Goal: Information Seeking & Learning: Learn about a topic

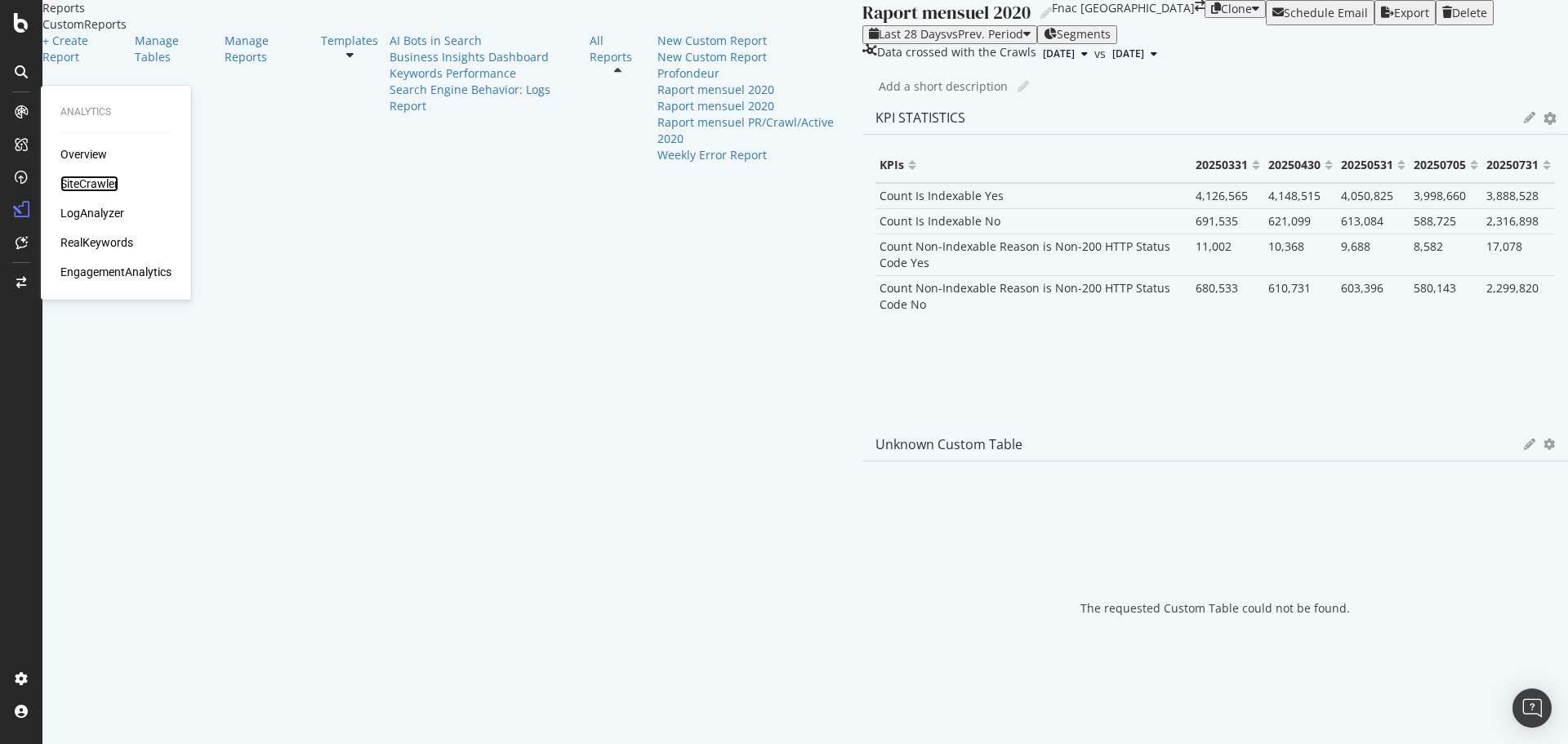
click at [80, 185] on div "SiteCrawler" at bounding box center [89, 183] width 58 height 16
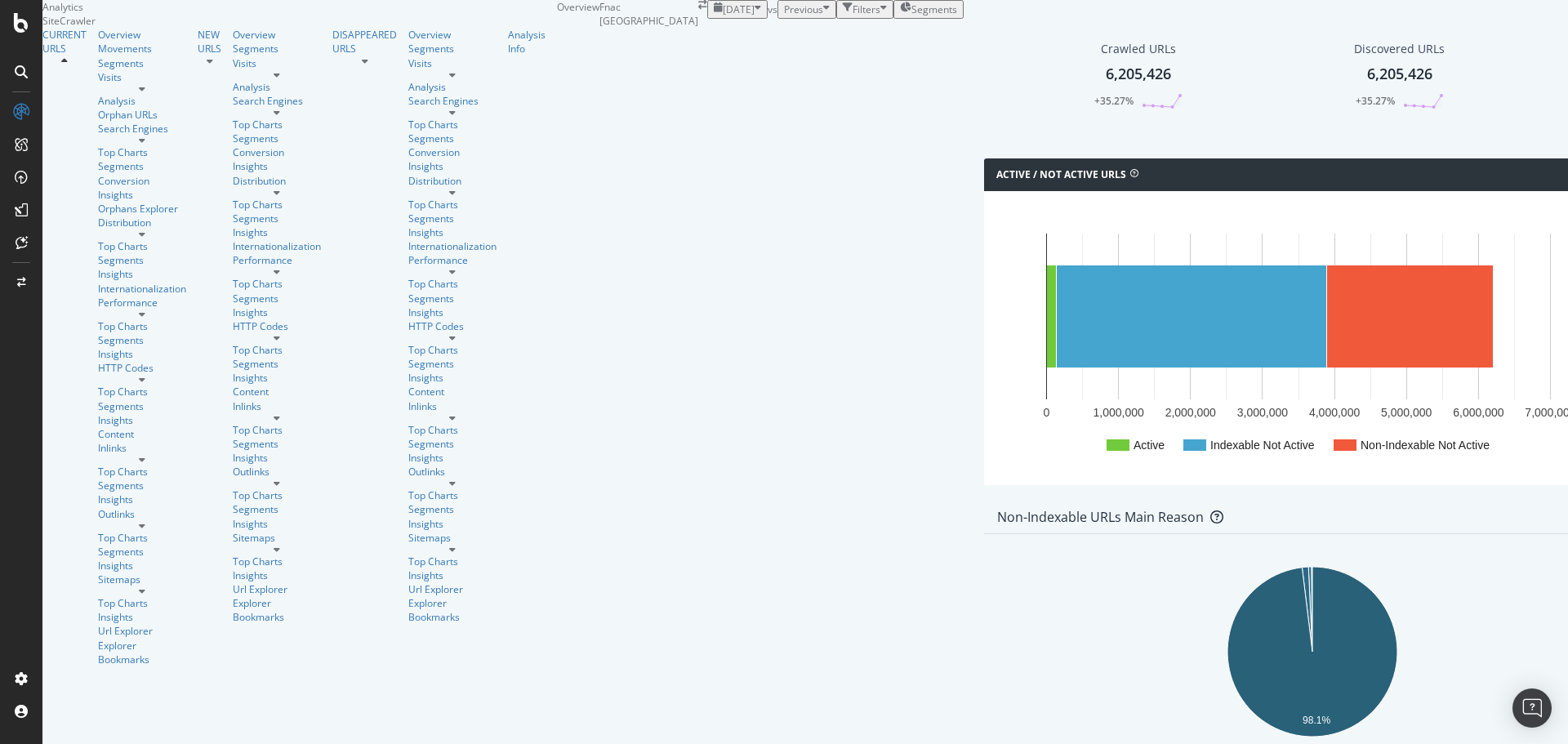
click at [843, 16] on div "button" at bounding box center [848, 9] width 10 height 13
click at [723, 35] on div "Add Filter" at bounding box center [744, 28] width 43 height 13
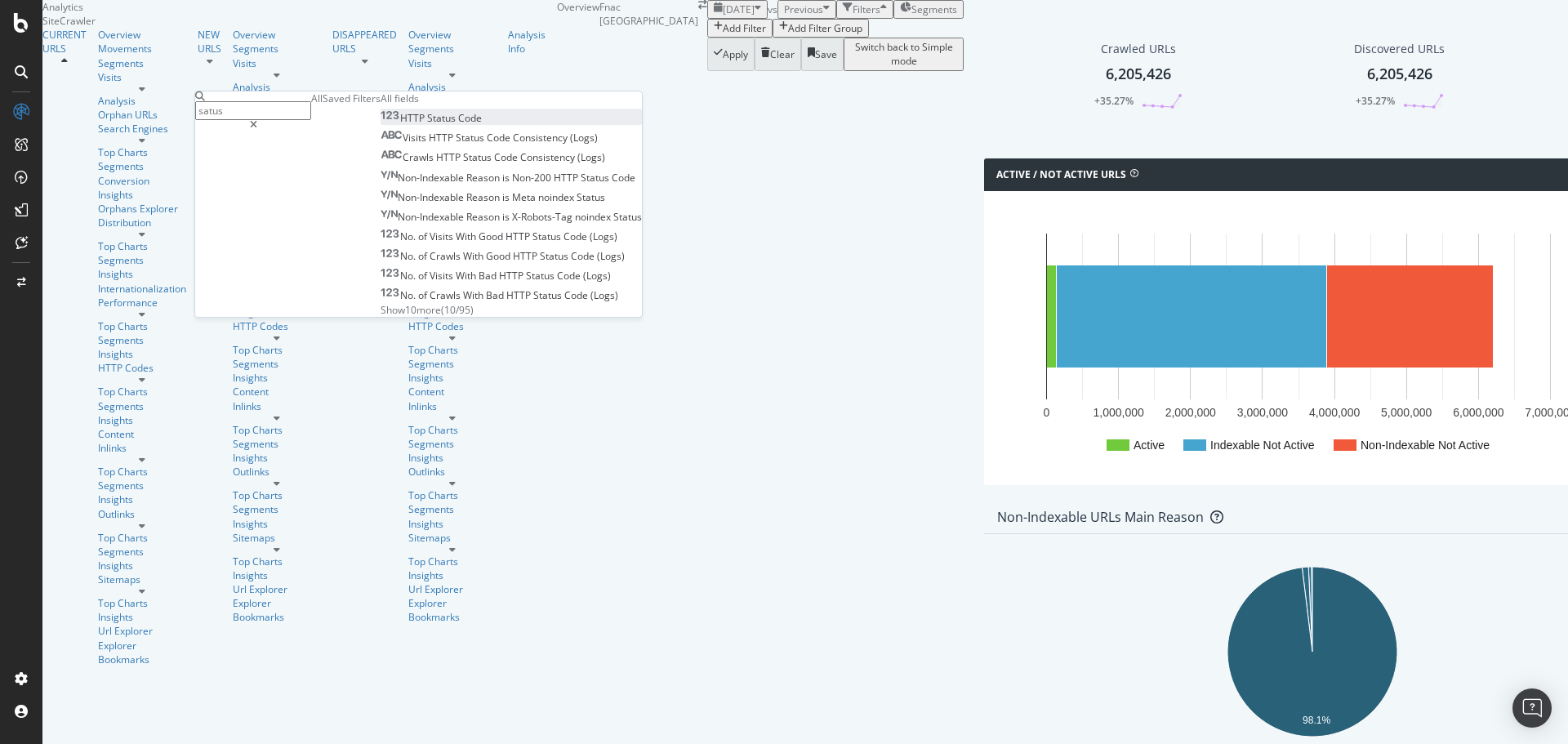
type input "satus"
click at [427, 125] on span "Status" at bounding box center [442, 118] width 31 height 13
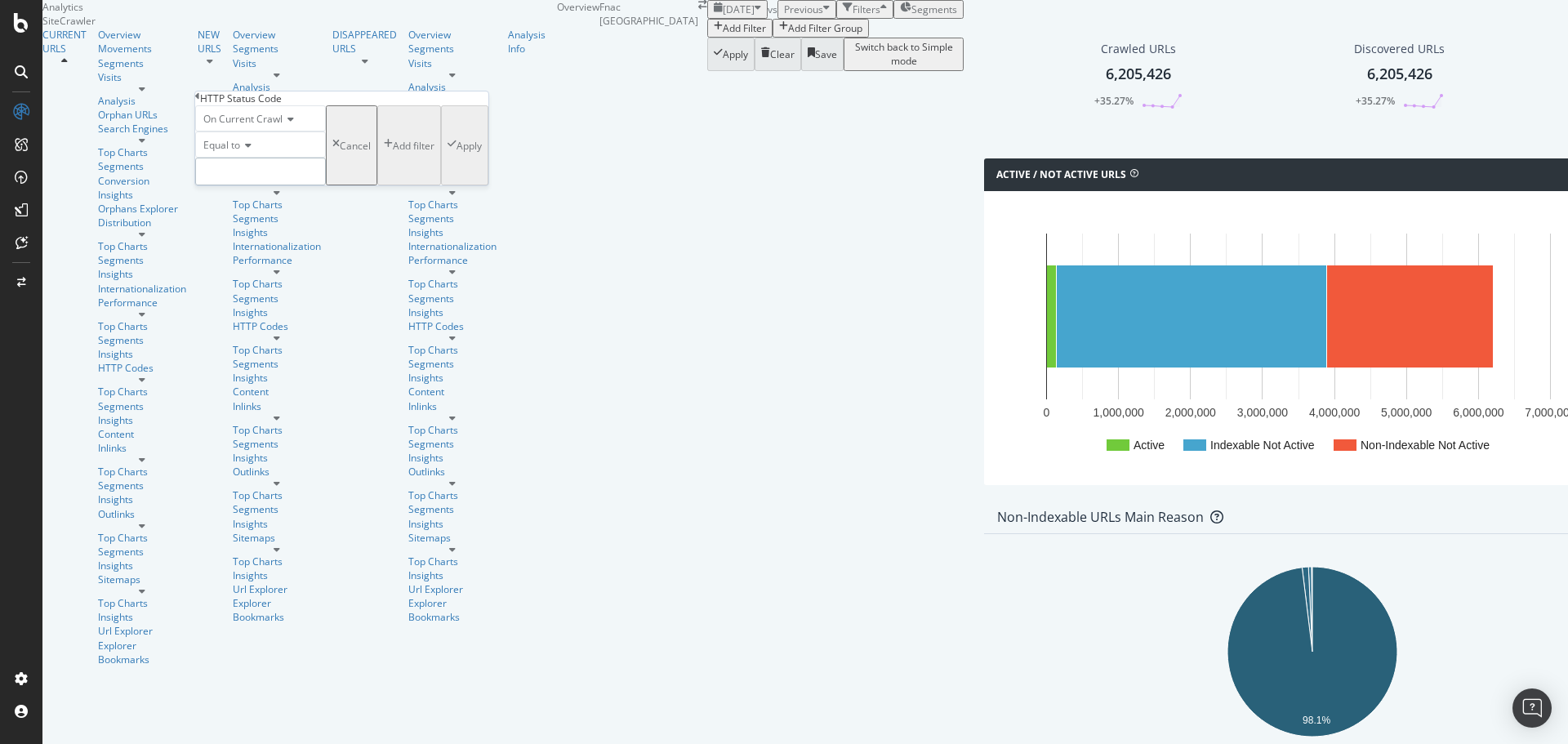
click at [262, 185] on input "number" at bounding box center [260, 171] width 131 height 28
click at [249, 201] on span "200" at bounding box center [223, 194] width 48 height 13
type input "200"
click at [388, 185] on div "On Current Crawl Equal to 200 200 Cancel Add filter Apply" at bounding box center [342, 145] width 293 height 80
click at [457, 153] on div "Apply" at bounding box center [469, 146] width 25 height 13
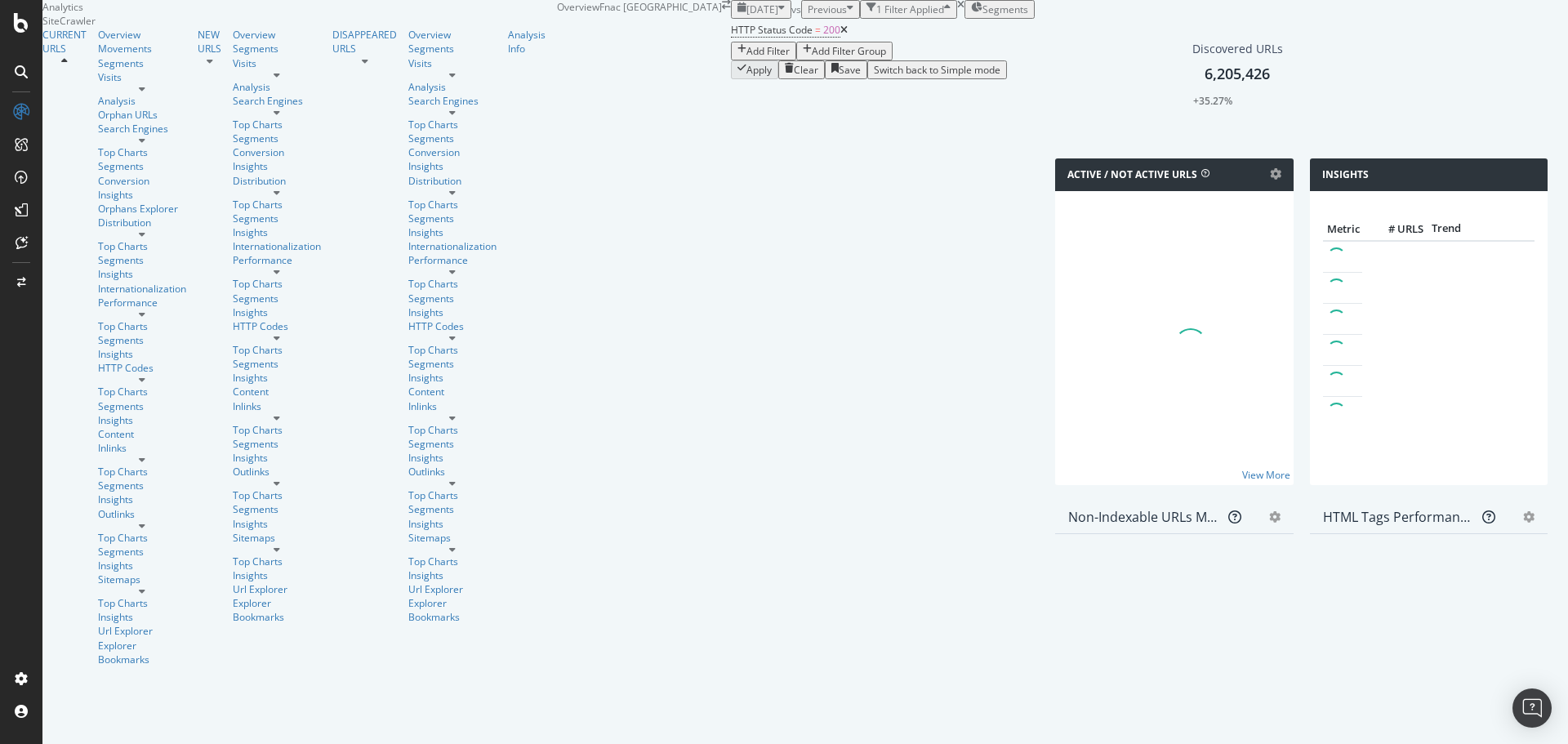
click at [747, 58] on div "Add Filter" at bounding box center [768, 51] width 43 height 13
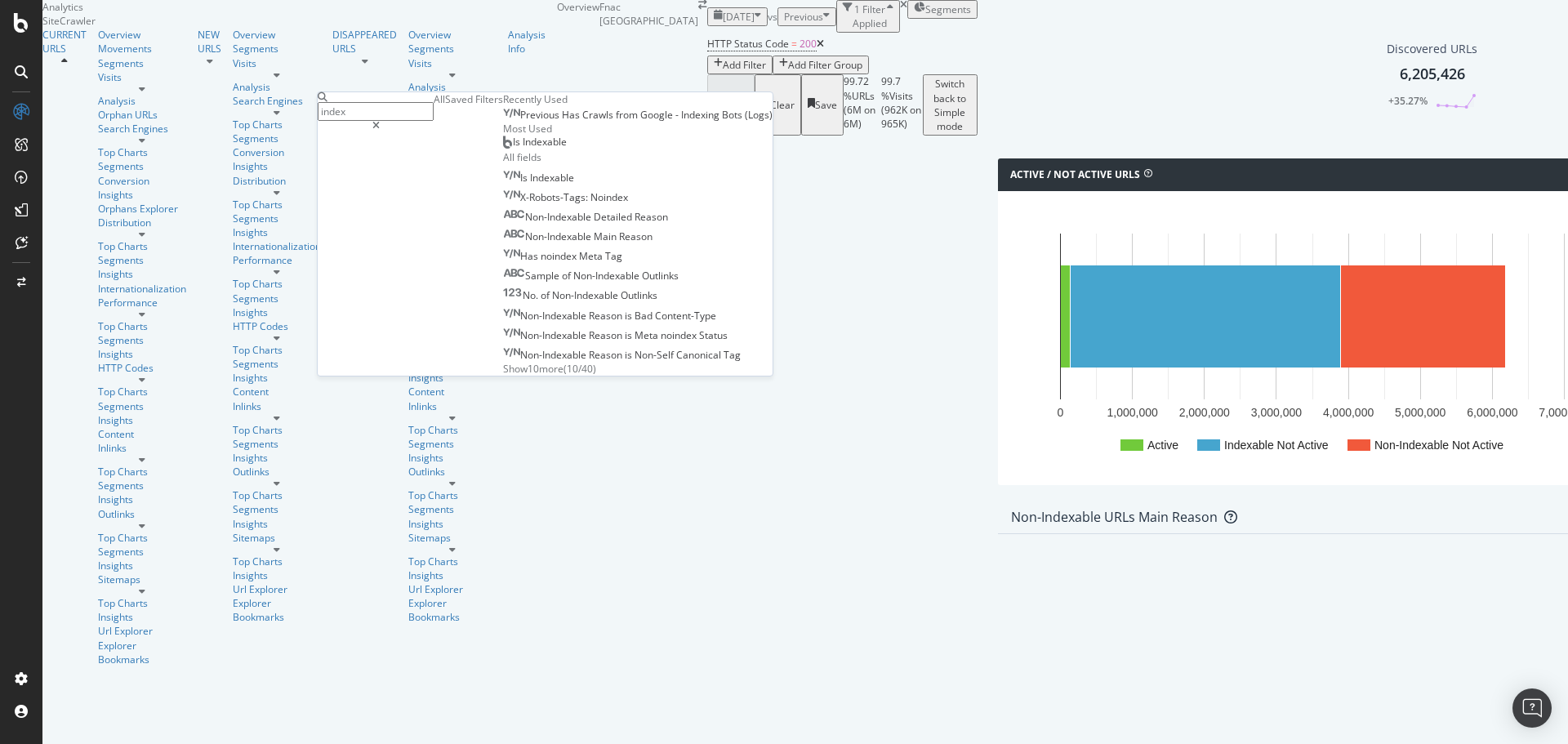
type input "index"
click at [513, 148] on span "Is Indexable" at bounding box center [540, 142] width 54 height 13
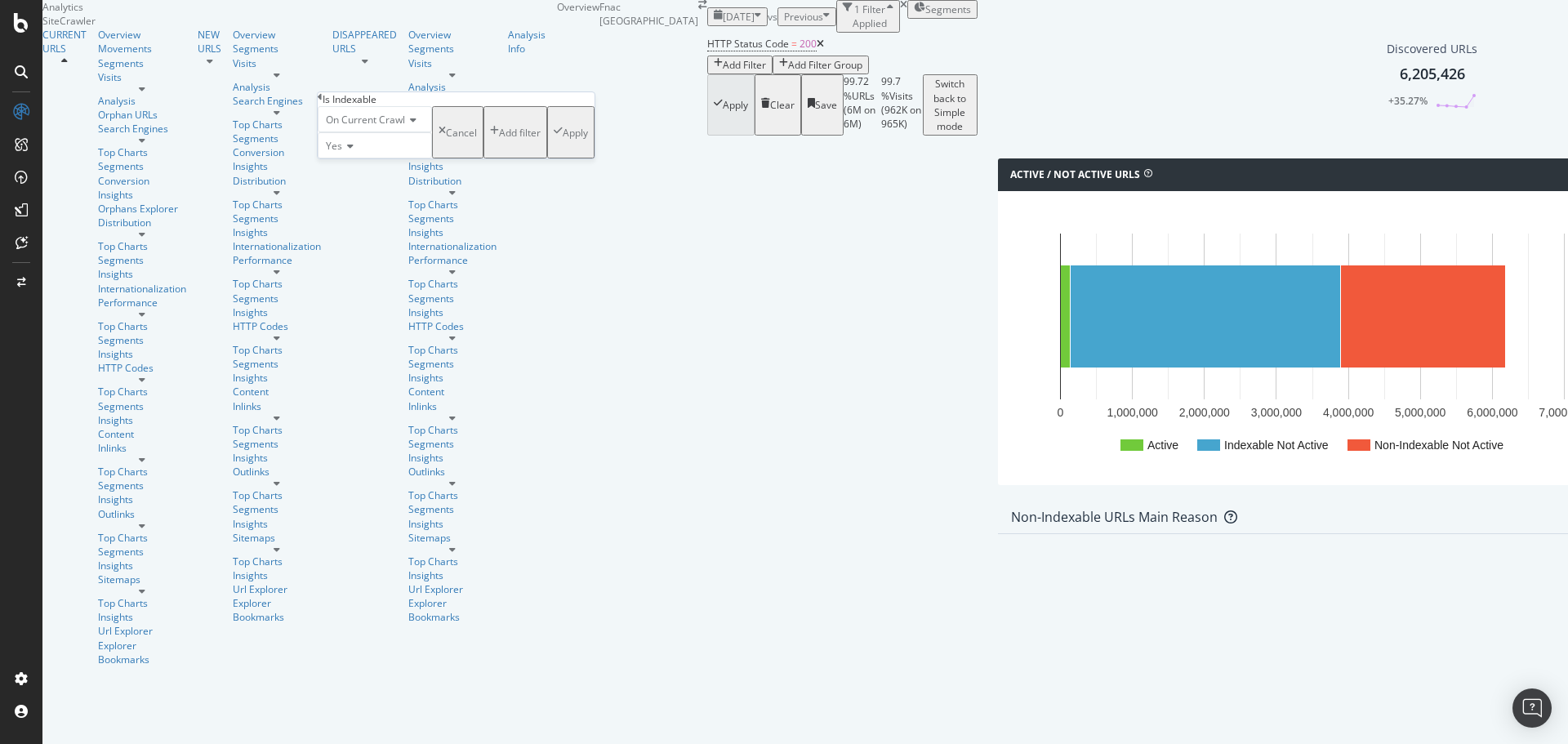
click at [363, 158] on div "Yes" at bounding box center [375, 145] width 115 height 26
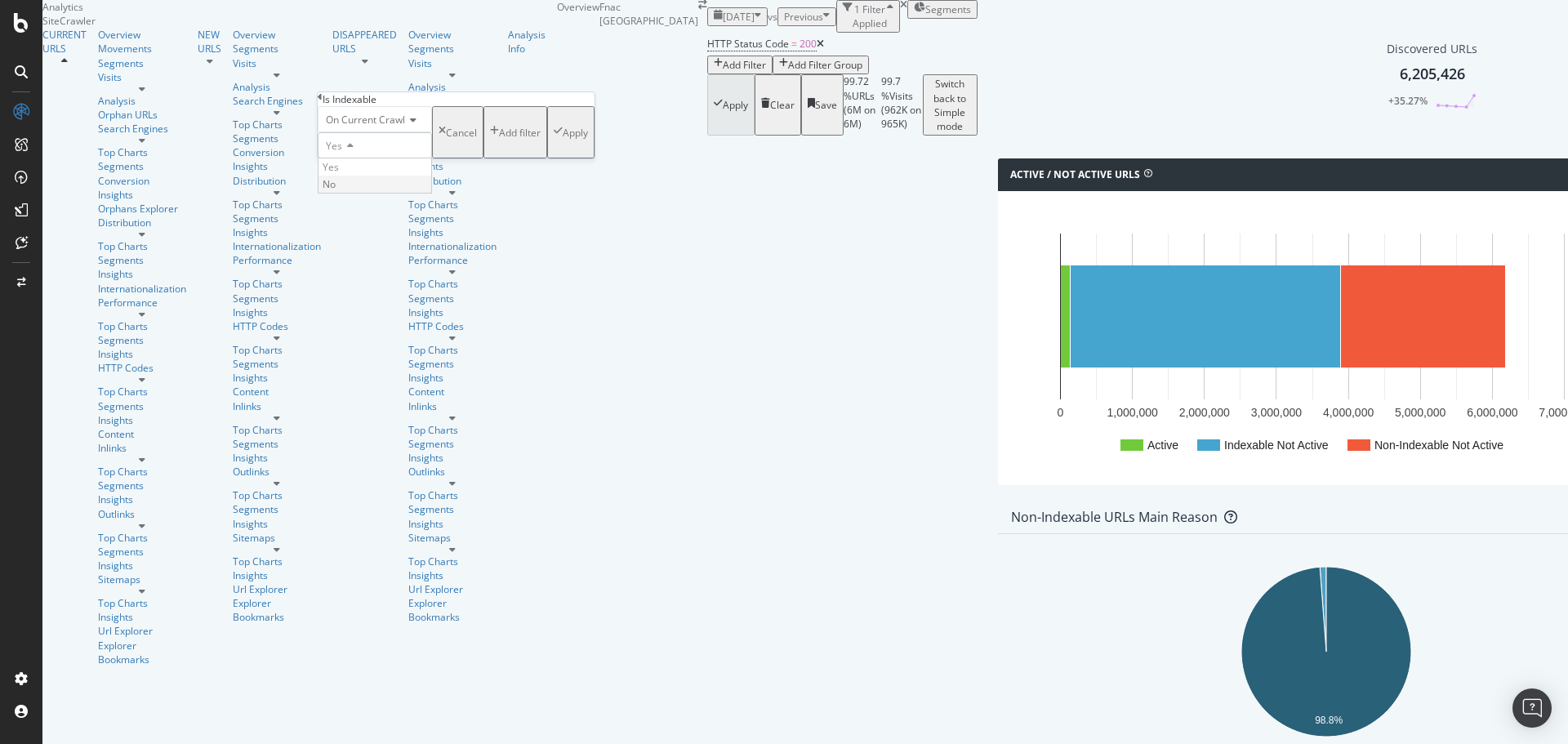
click at [372, 193] on div "No" at bounding box center [375, 184] width 113 height 17
click at [563, 140] on div "Apply" at bounding box center [575, 132] width 25 height 13
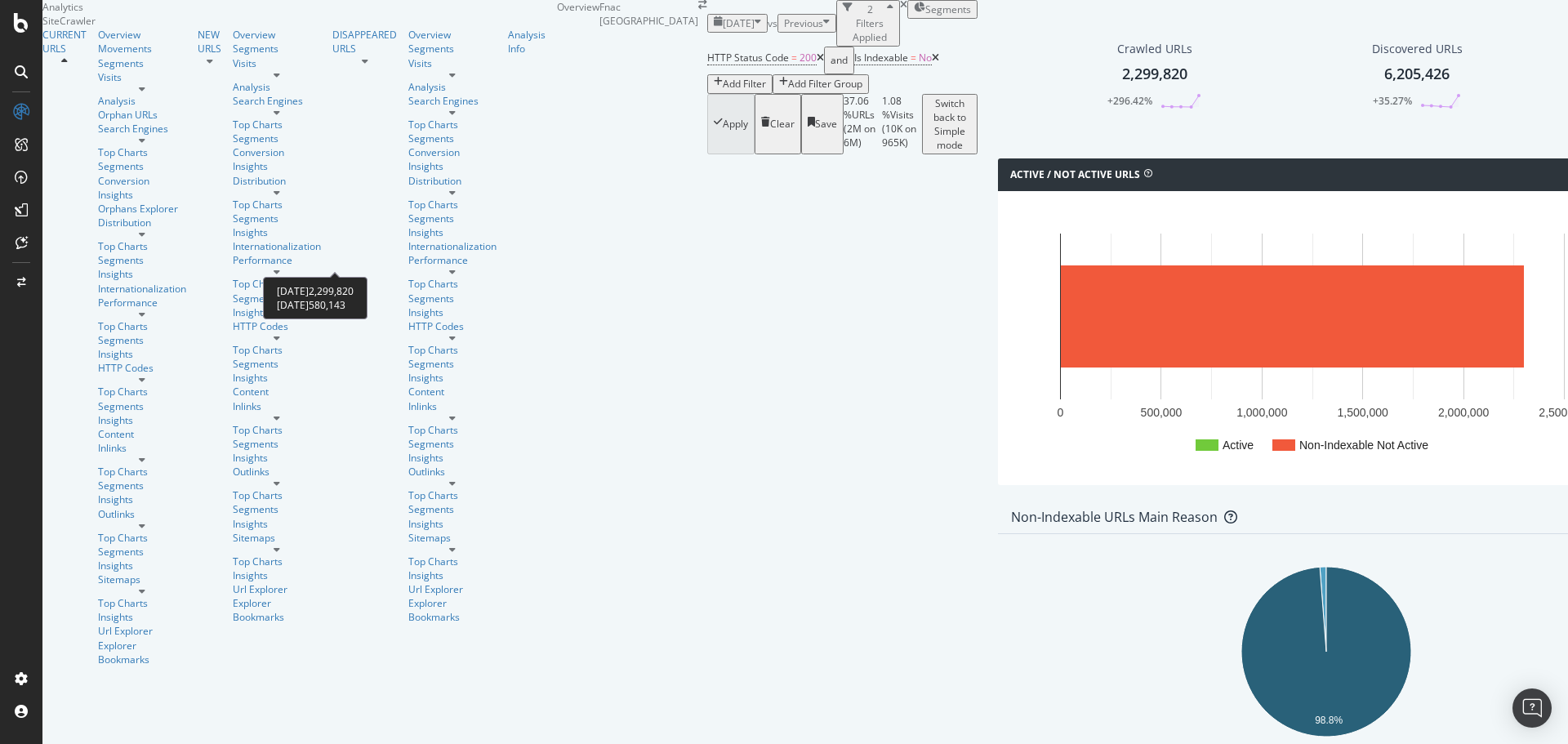
click at [1107, 108] on div "+296.42%" at bounding box center [1129, 100] width 45 height 13
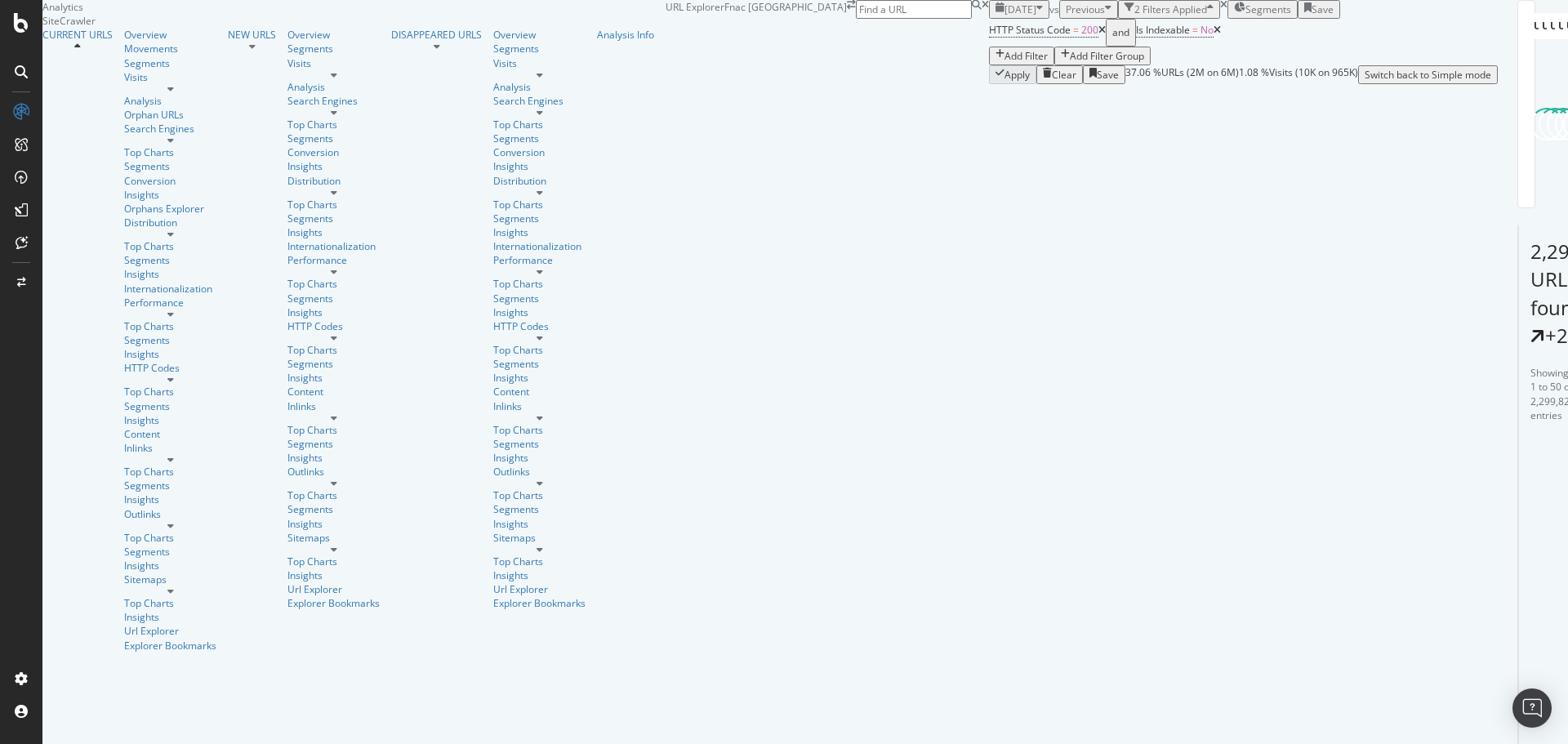
click at [1004, 63] on div "Add Filter" at bounding box center [1025, 56] width 43 height 13
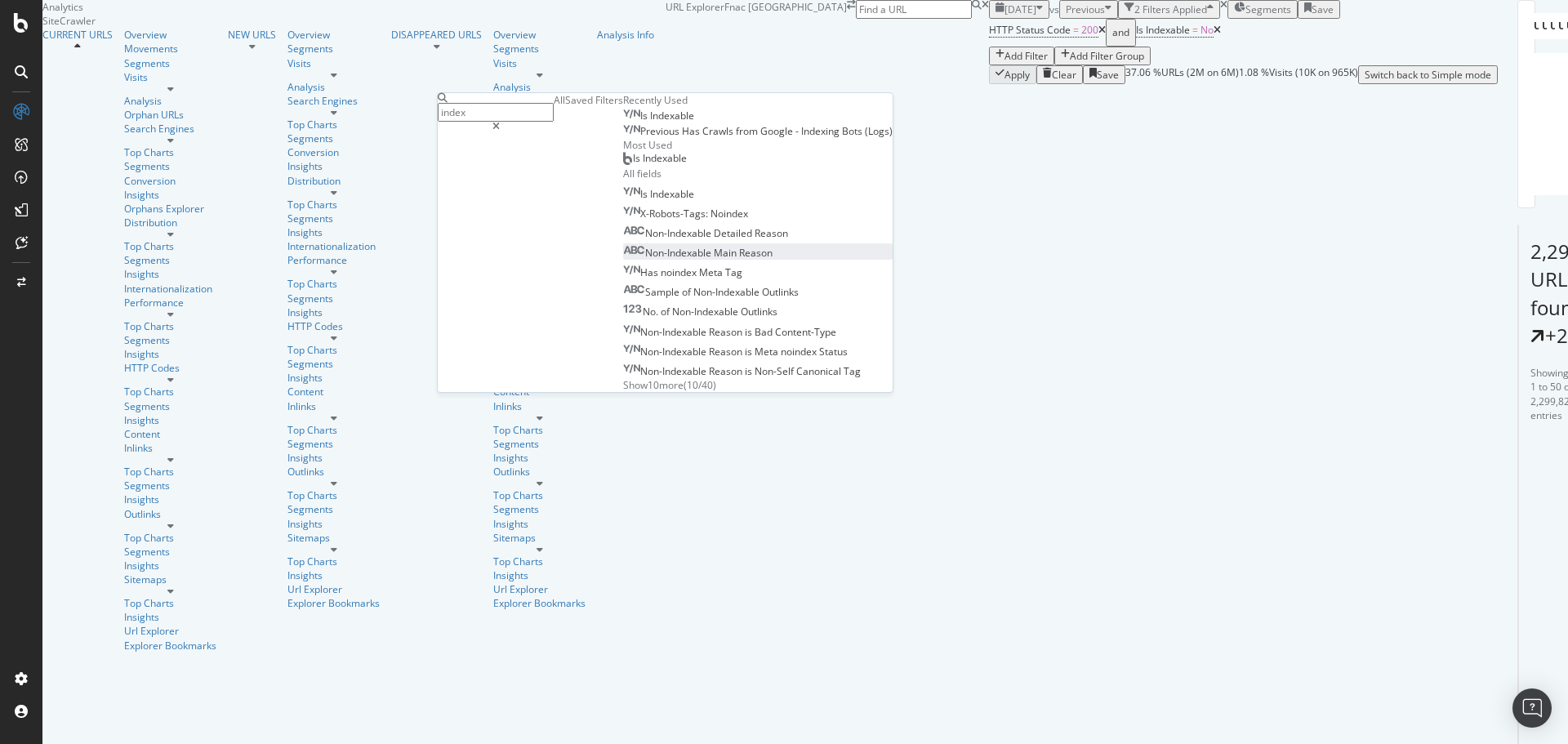
click at [739, 260] on span "Reason" at bounding box center [756, 253] width 34 height 13
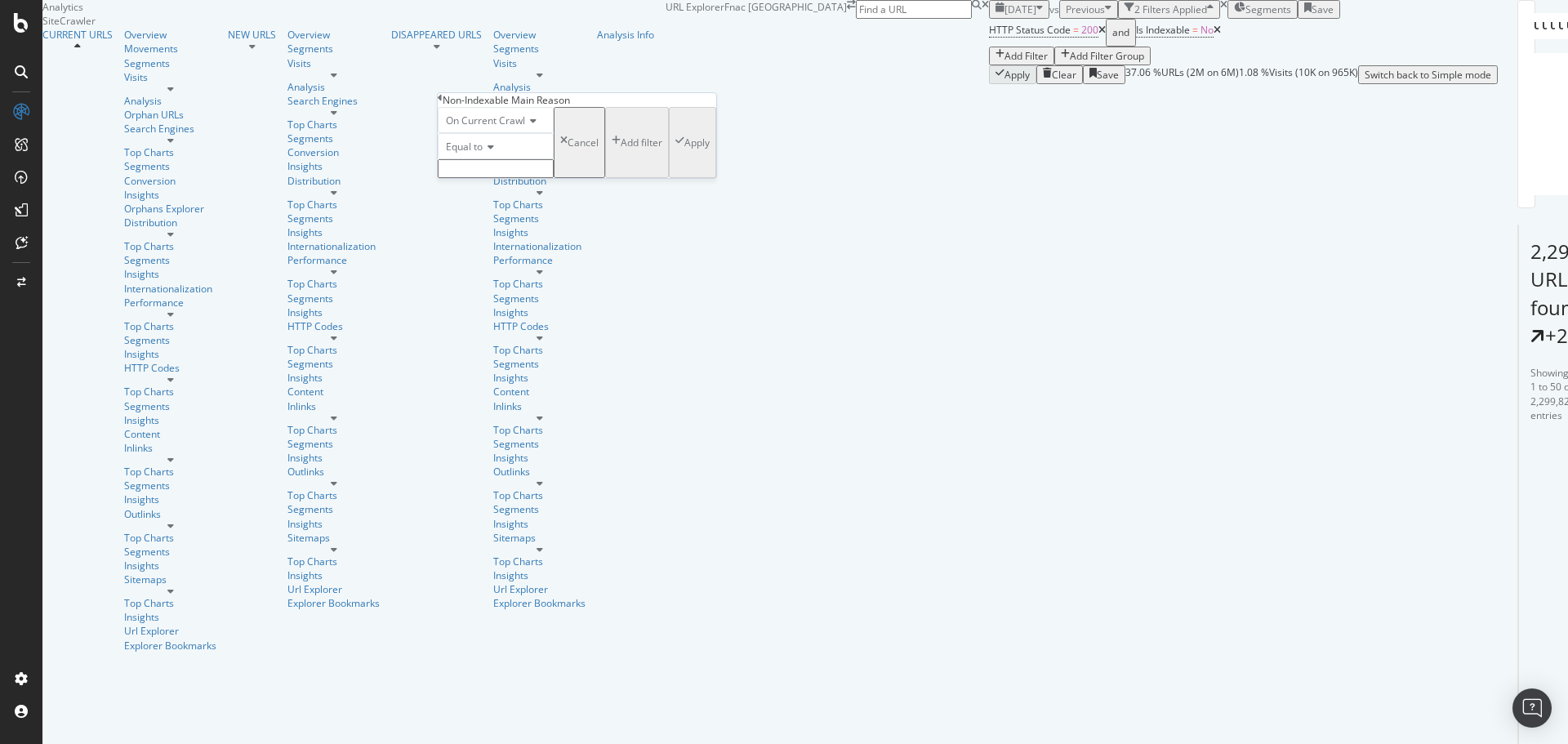
click at [502, 159] on div "Equal to" at bounding box center [496, 146] width 116 height 26
click at [554, 190] on div "Equal to Not equal to Starts with Doesn't start with Ends with Doesn't end with…" at bounding box center [496, 245] width 116 height 174
click at [515, 159] on div "Equal to" at bounding box center [496, 146] width 116 height 26
click at [493, 152] on icon at bounding box center [489, 147] width 12 height 10
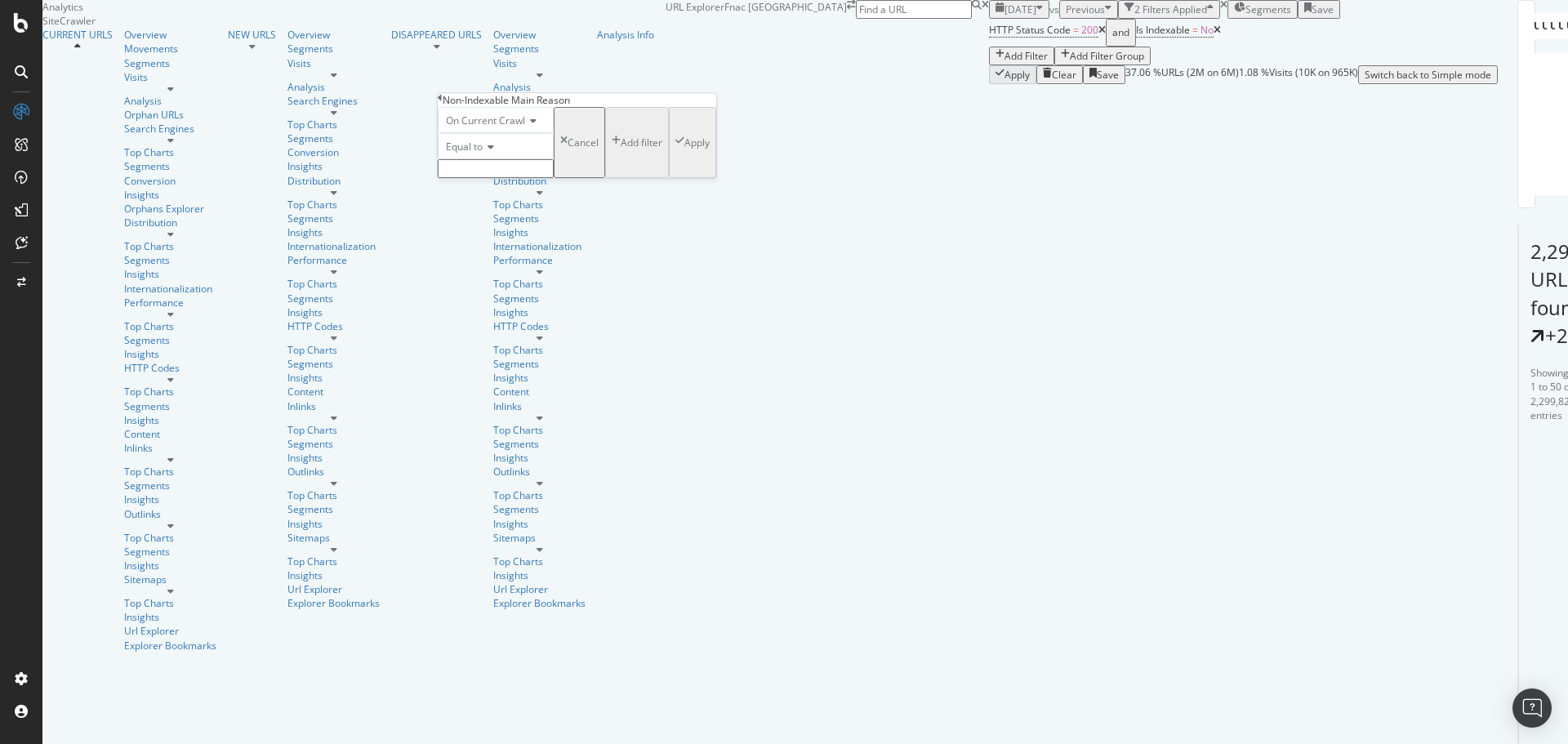
click at [511, 178] on input "text" at bounding box center [496, 169] width 116 height 19
click at [549, 211] on span "2,272,118 URLS" at bounding box center [514, 204] width 68 height 13
type input "Canonical Not Equal"
click at [684, 154] on div "Apply" at bounding box center [697, 147] width 25 height 13
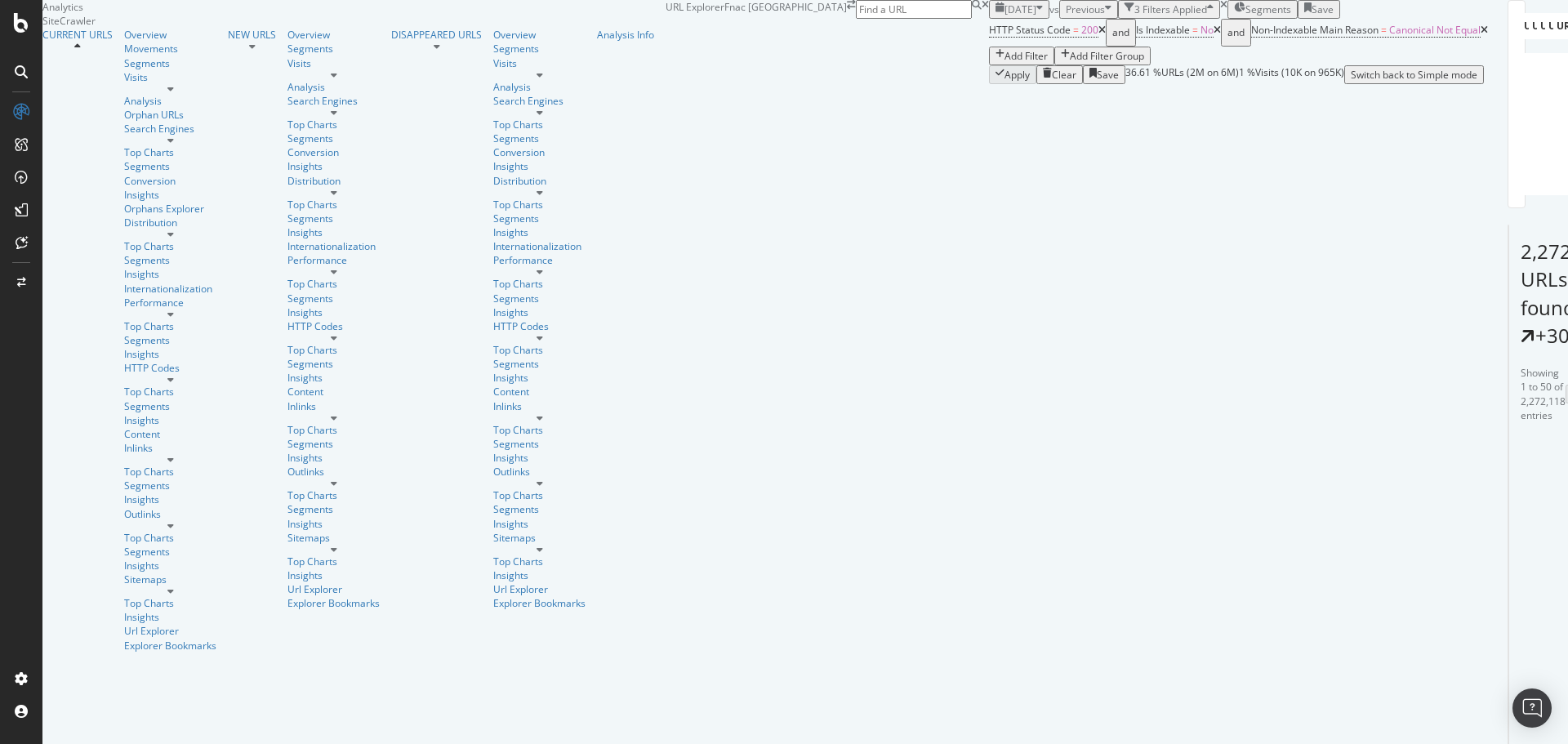
click at [996, 63] on div "Add Filter" at bounding box center [1022, 56] width 52 height 13
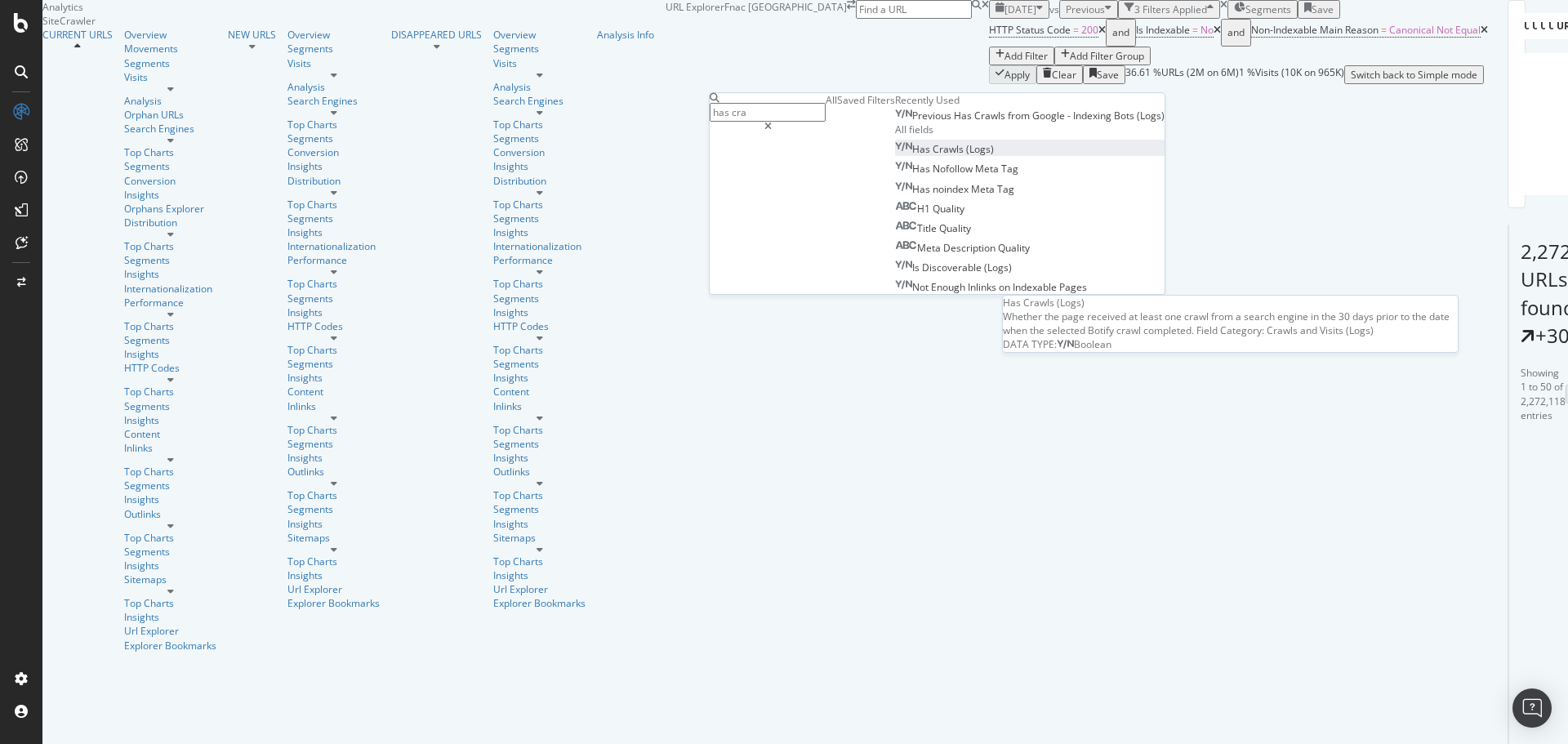
type input "has cra"
click at [895, 156] on div "Has Crawls (Logs)" at bounding box center [944, 149] width 99 height 13
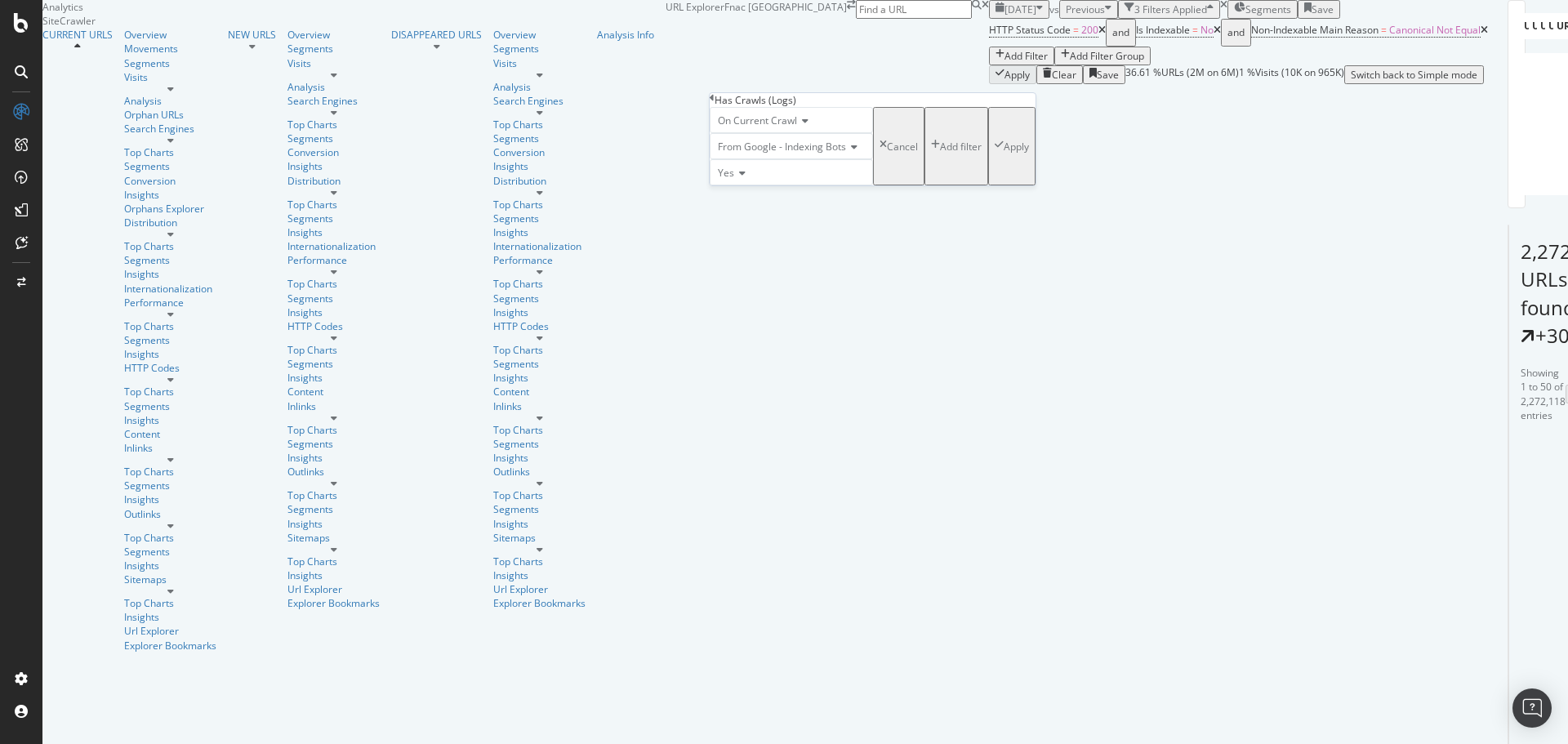
click at [778, 127] on span "On Current Crawl" at bounding box center [757, 120] width 79 height 13
click at [797, 166] on span "On Compared Crawl" at bounding box center [761, 158] width 93 height 13
click at [731, 179] on span "Yes" at bounding box center [725, 173] width 16 height 13
click at [745, 220] on div "No" at bounding box center [791, 211] width 162 height 17
click at [1003, 153] on div "Apply" at bounding box center [1016, 147] width 25 height 13
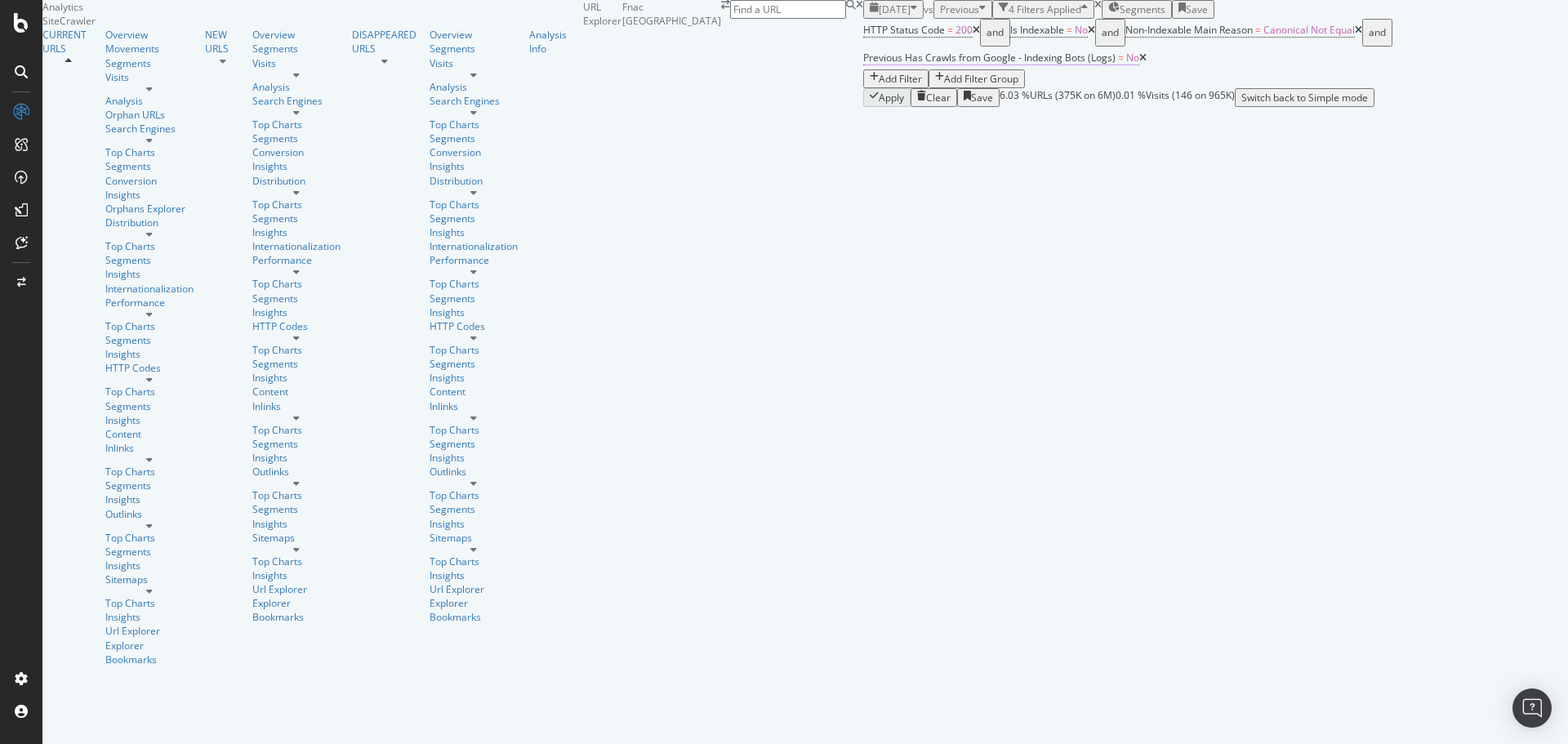
click at [864, 65] on span "Previous Has Crawls from Google - Indexing Bots (Logs)" at bounding box center [990, 57] width 253 height 13
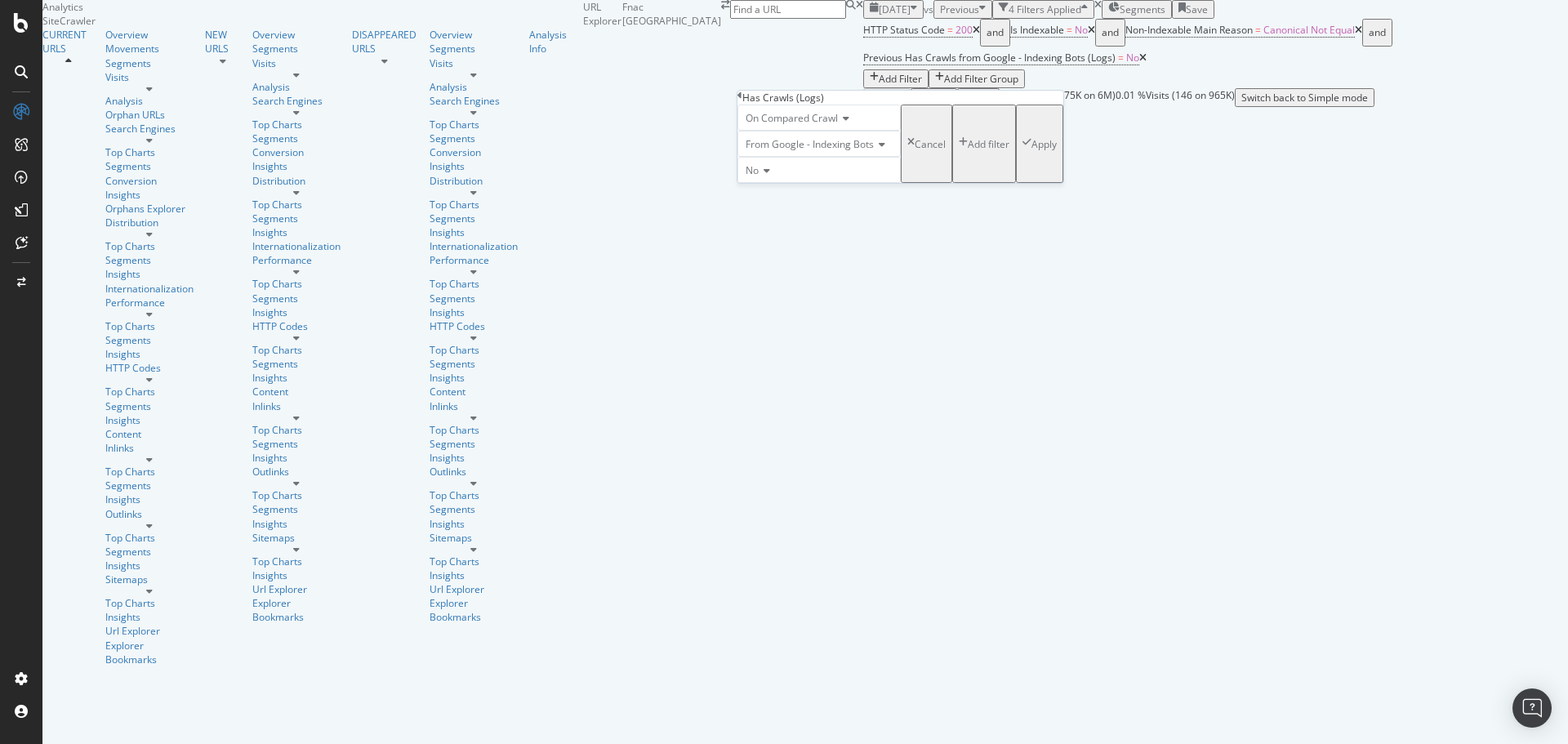
click at [816, 151] on span "From Google - Indexing Bots" at bounding box center [810, 144] width 128 height 13
click at [842, 208] on div "From Google Smartphone" at bounding box center [819, 200] width 162 height 17
click at [1021, 151] on div "Apply" at bounding box center [1034, 144] width 25 height 13
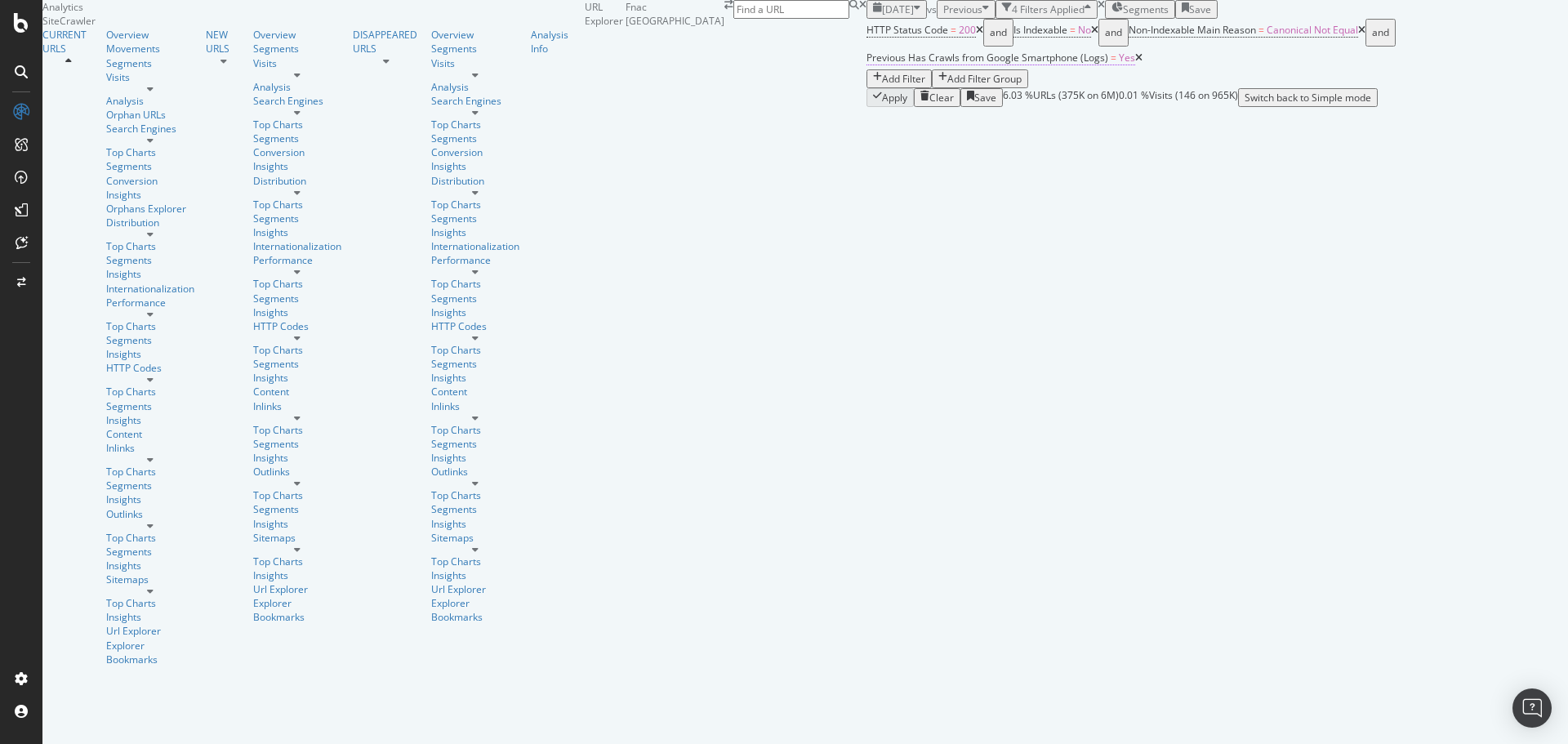
click at [903, 65] on span "Previous Has Crawls from Google Smartphone (Logs)" at bounding box center [987, 57] width 242 height 13
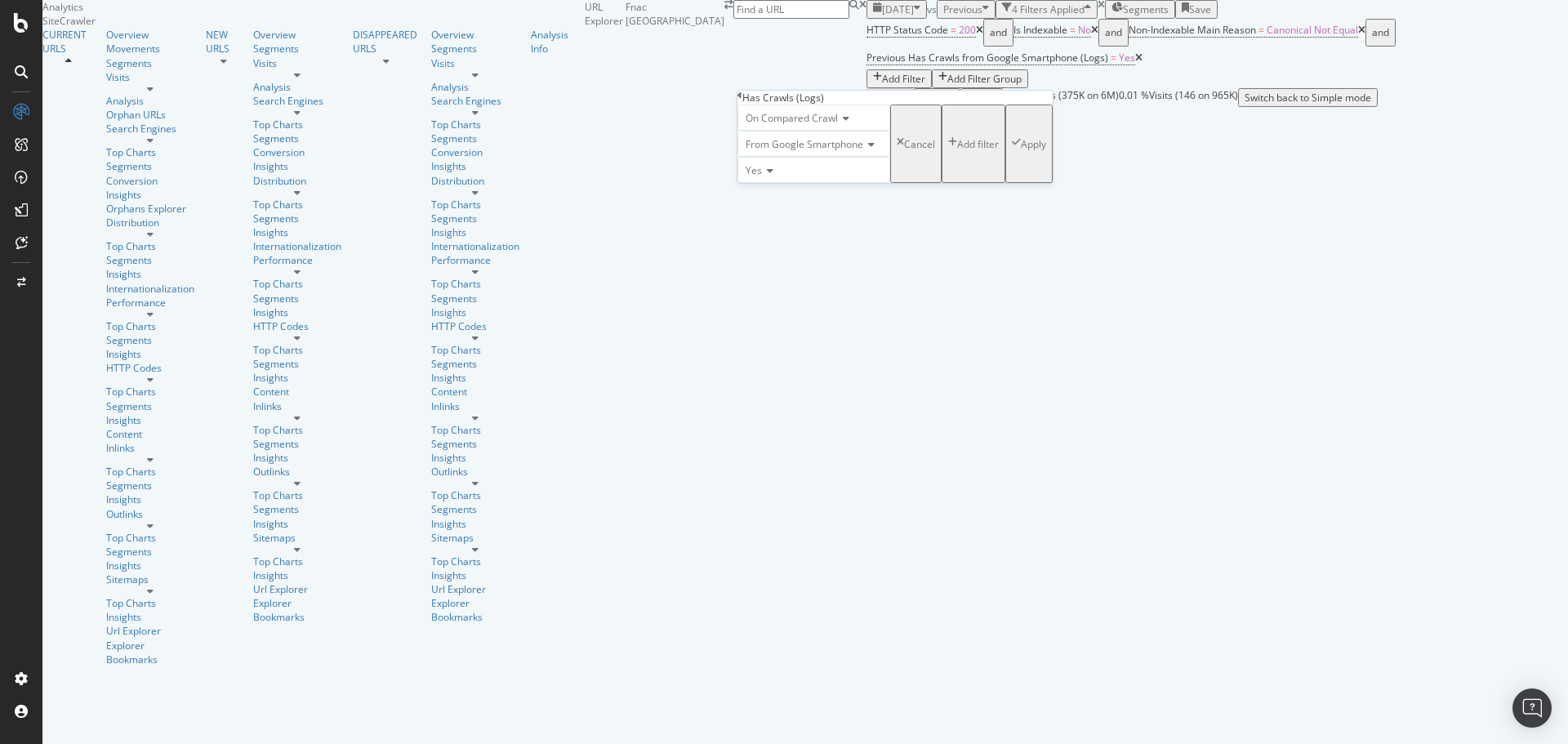
click at [773, 183] on div "Yes" at bounding box center [813, 169] width 153 height 26
click at [785, 217] on div "No" at bounding box center [813, 208] width 151 height 17
click at [1021, 151] on div "Apply" at bounding box center [1034, 144] width 25 height 13
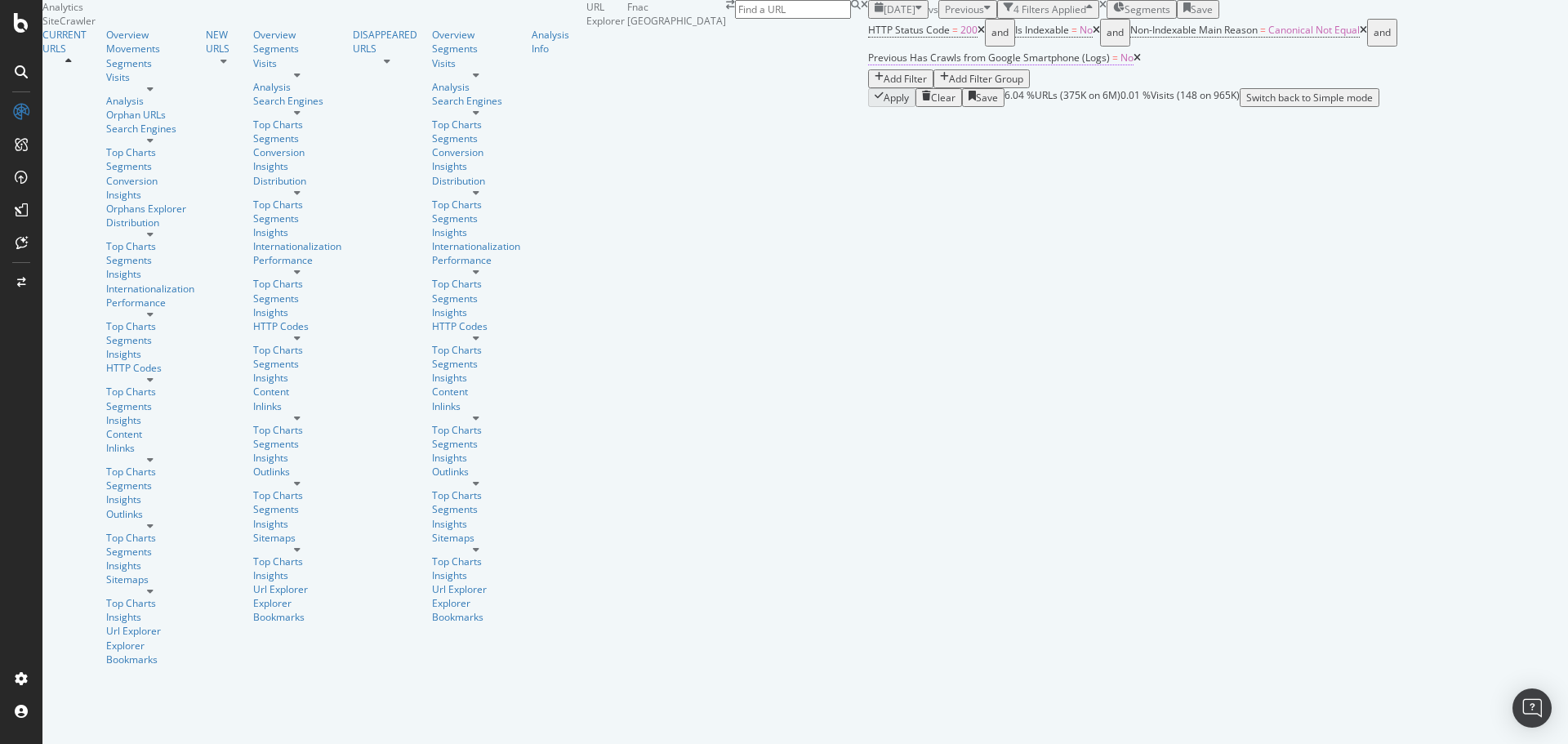
click at [918, 65] on span "Previous Has Crawls from Google Smartphone (Logs)" at bounding box center [988, 57] width 242 height 13
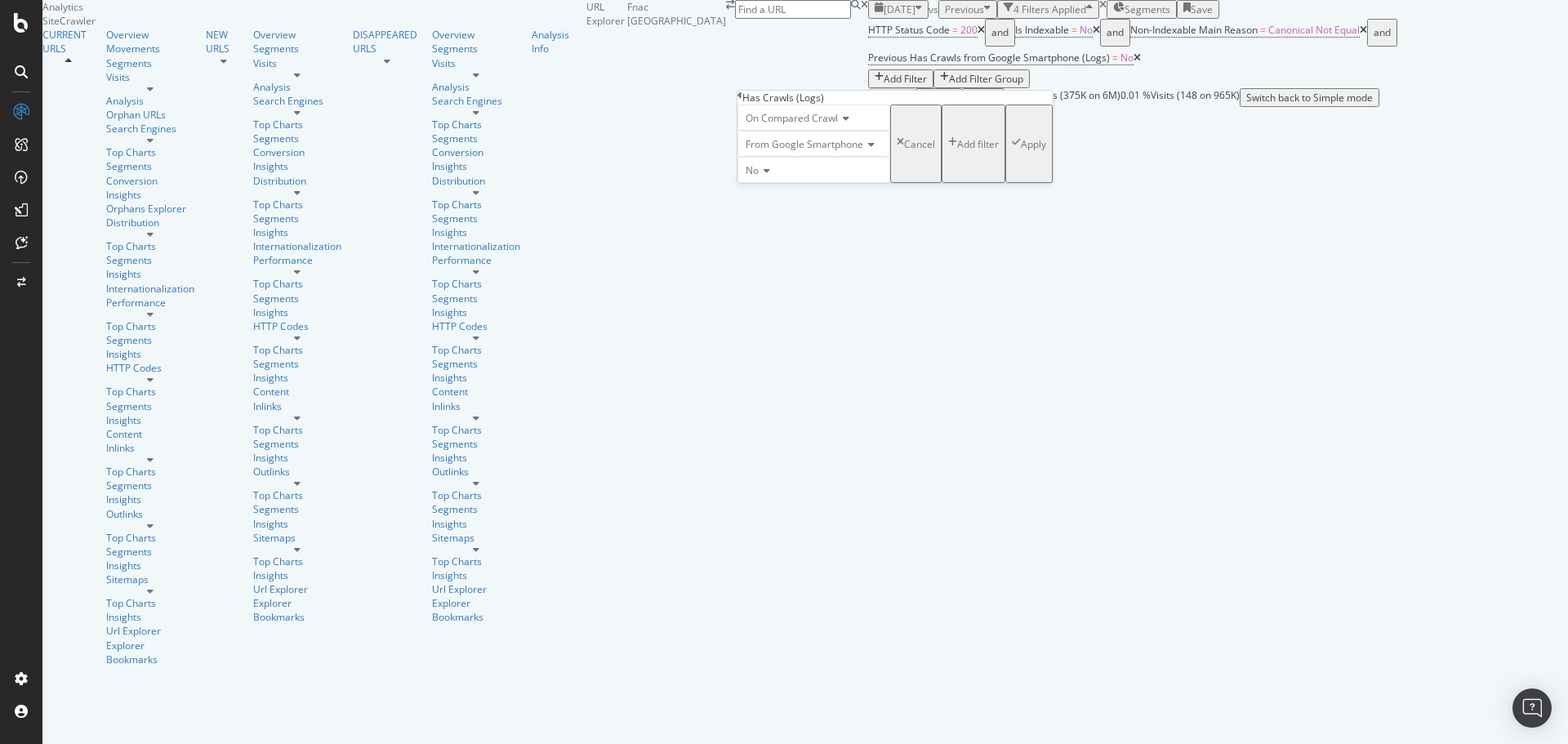
click at [974, 88] on div "HTTP Status Code = 200 and Is Indexable = No and Non-Indexable Main Reason = Ca…" at bounding box center [1217, 53] width 700 height 69
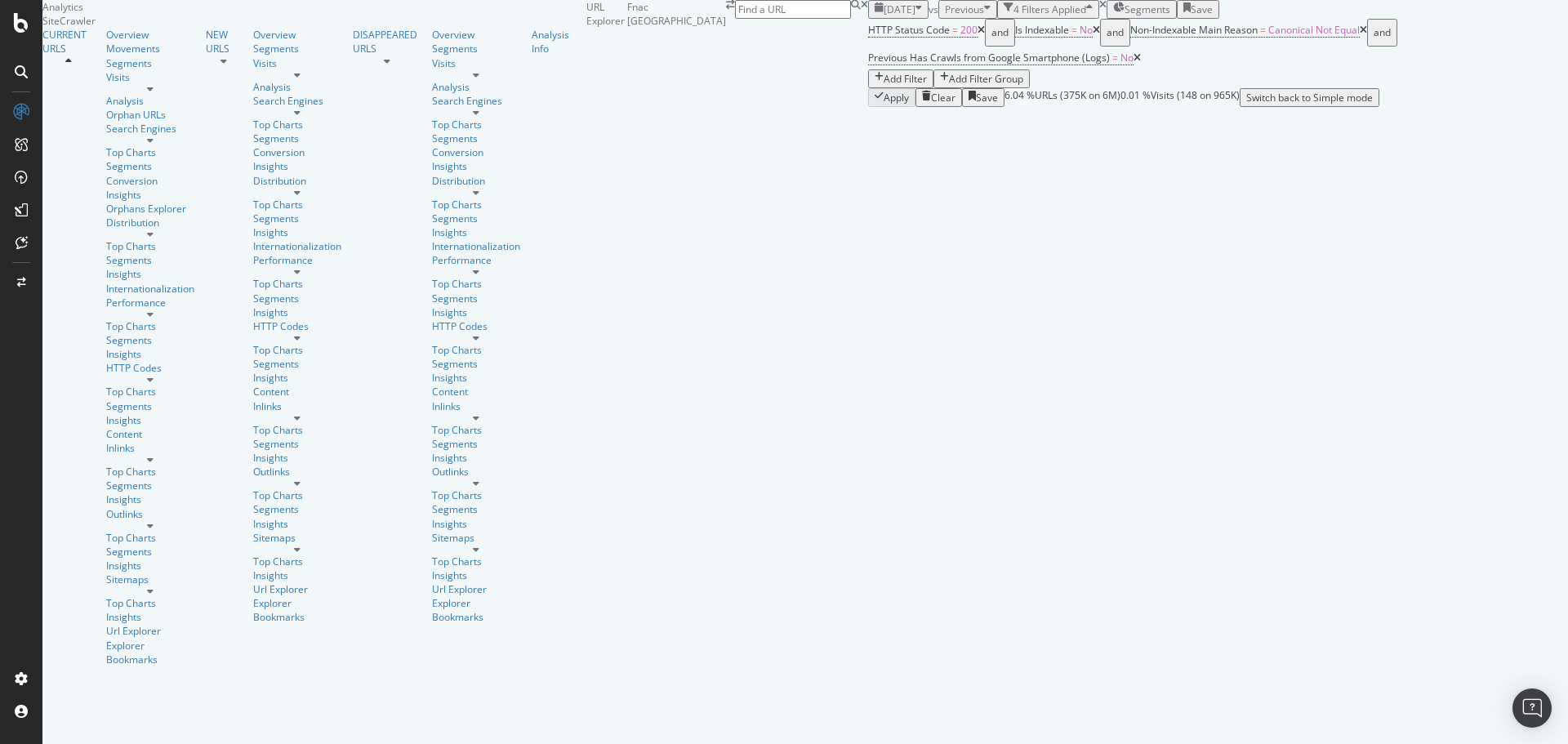
click at [1133, 63] on icon at bounding box center [1137, 58] width 8 height 10
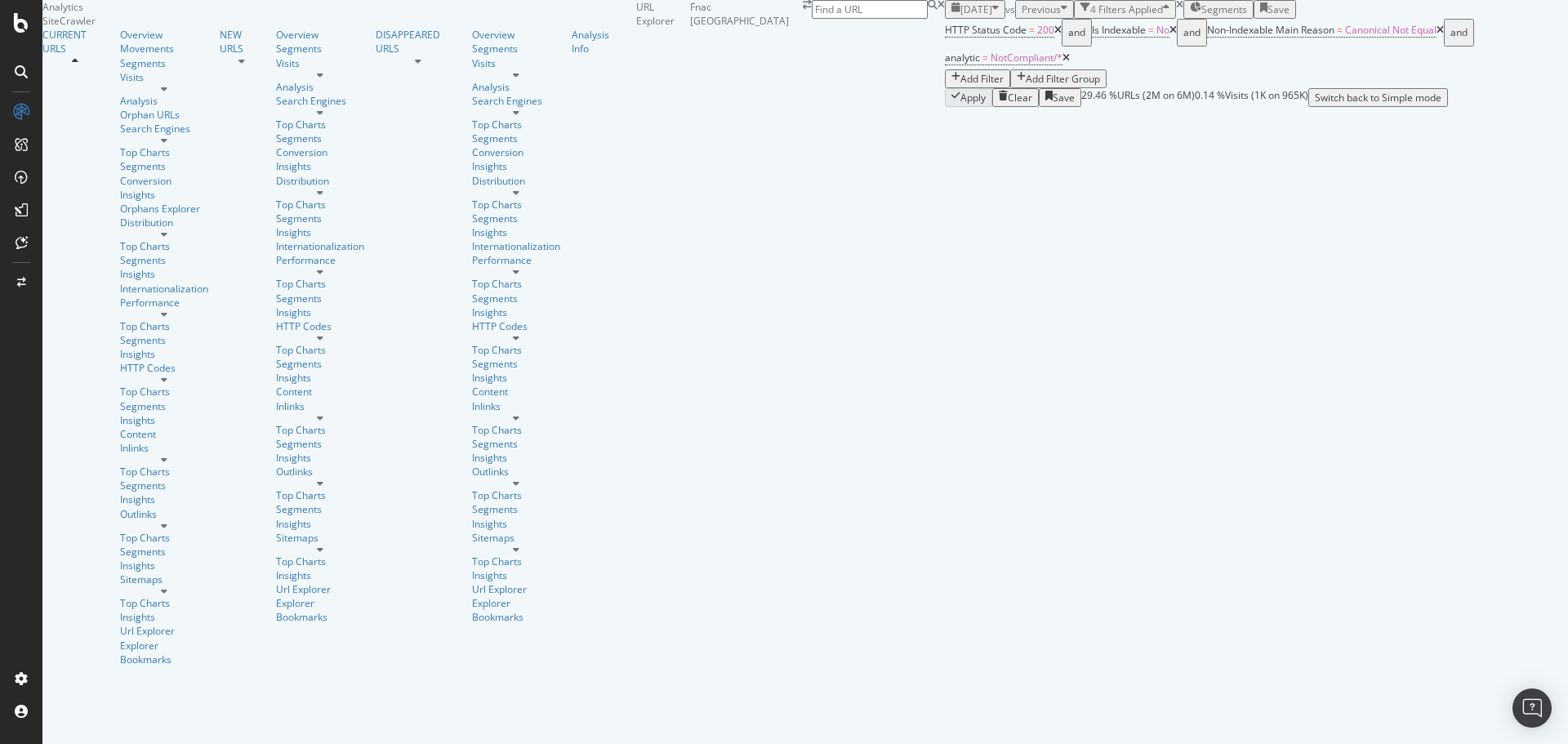
scroll to position [245, 0]
click at [961, 72] on div "Add Filter" at bounding box center [982, 78] width 43 height 13
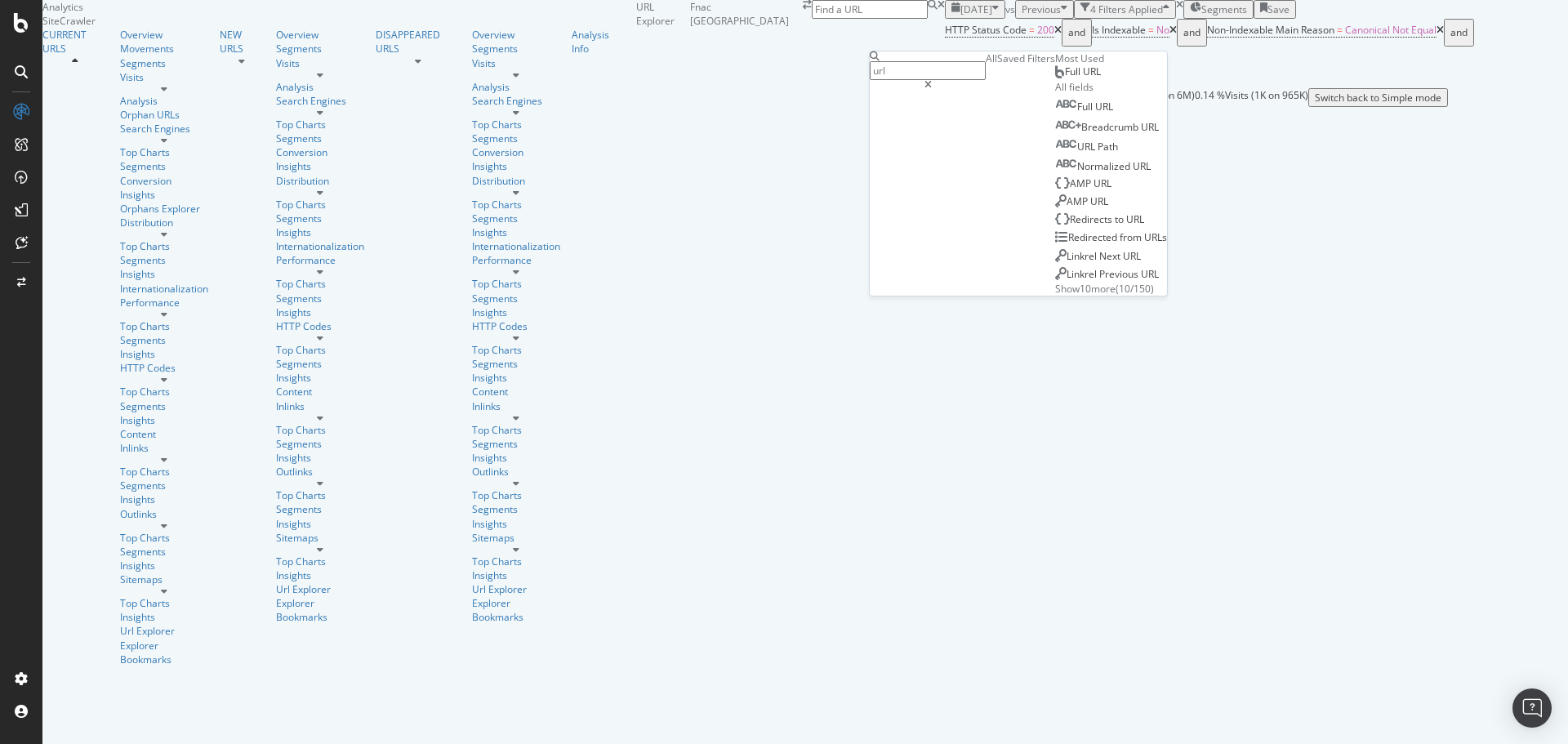
type input "url"
click at [1055, 78] on div "Full URL" at bounding box center [1078, 72] width 45 height 13
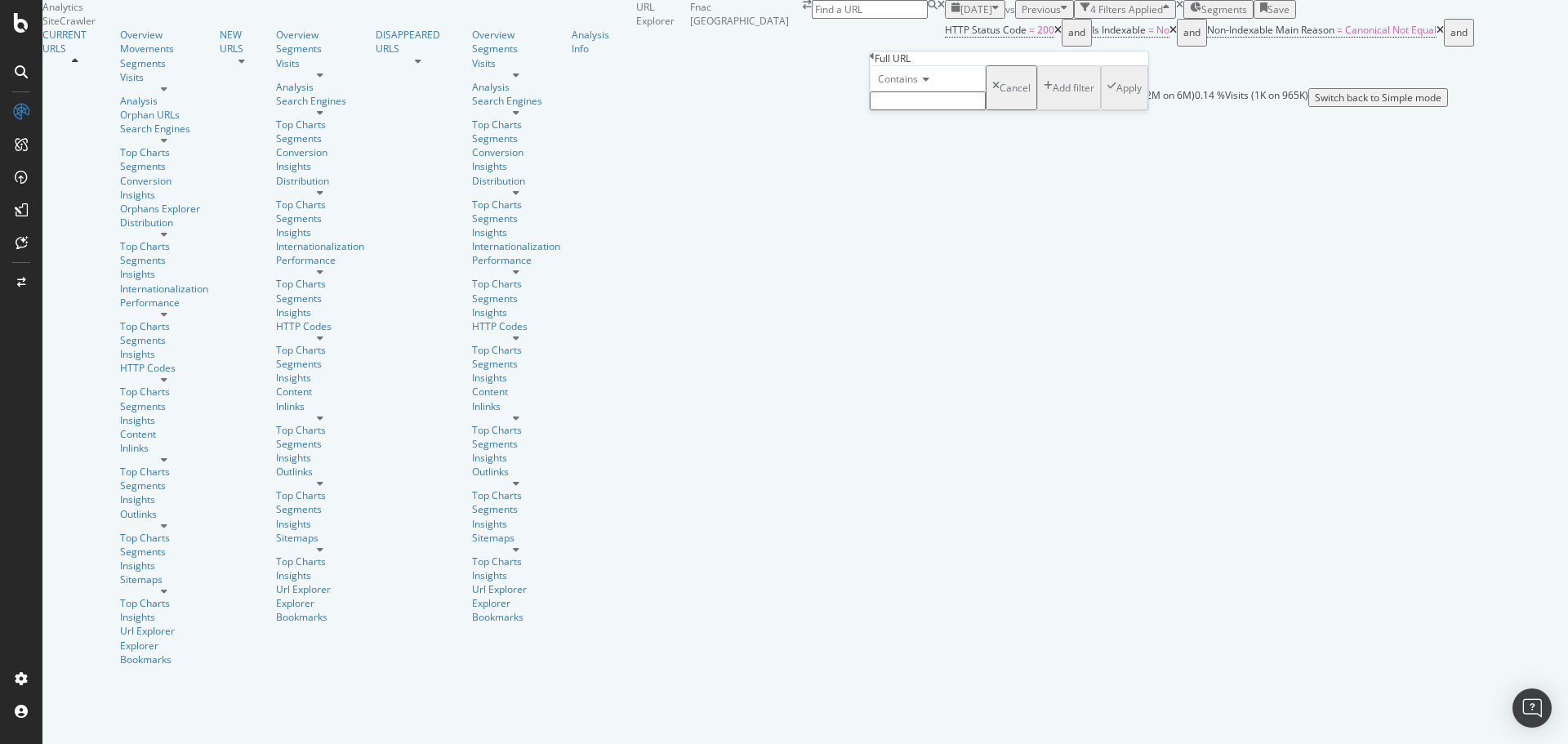
click at [912, 110] on input "text" at bounding box center [928, 101] width 116 height 19
type input "oref"
click at [1116, 99] on div "Apply" at bounding box center [1129, 93] width 25 height 13
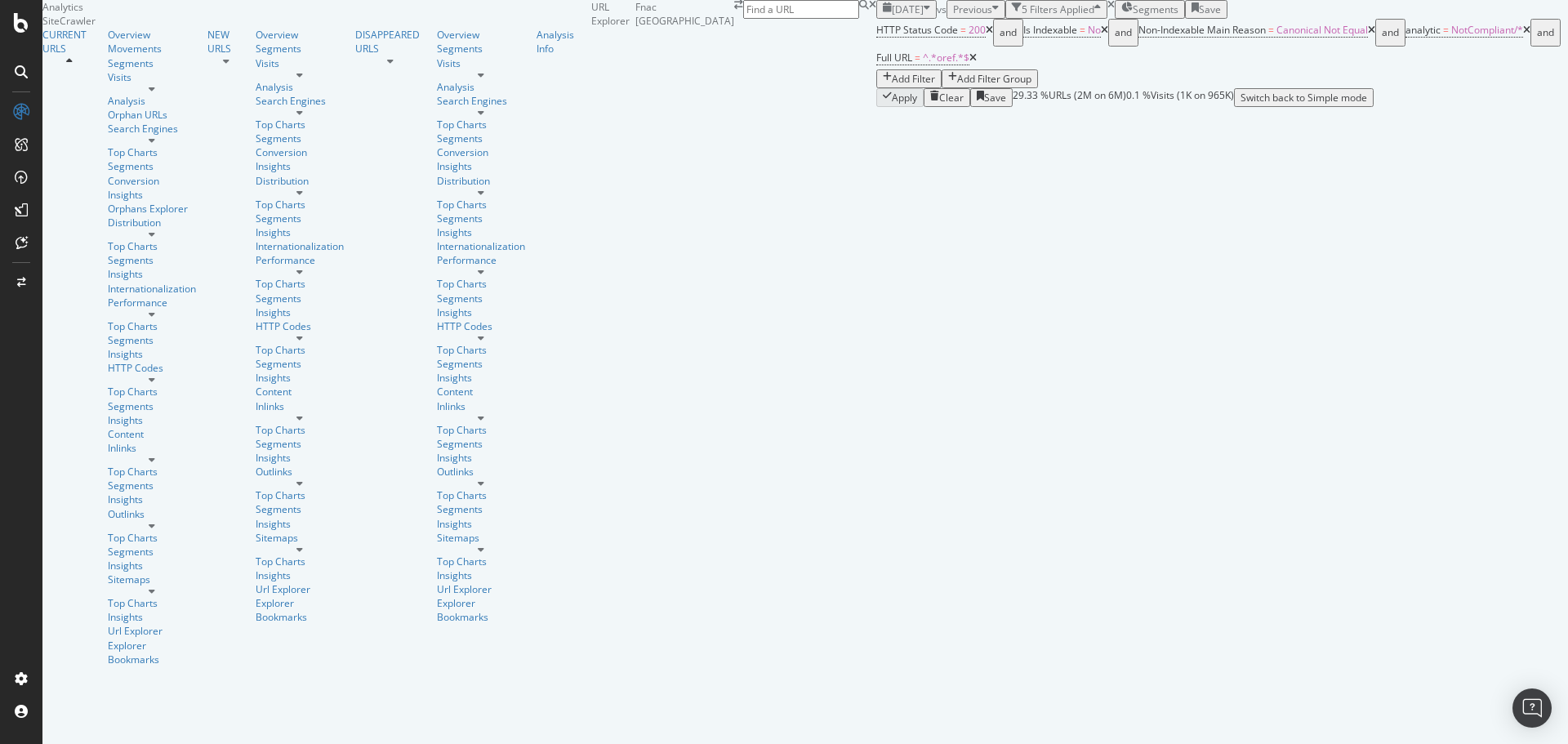
scroll to position [82, 0]
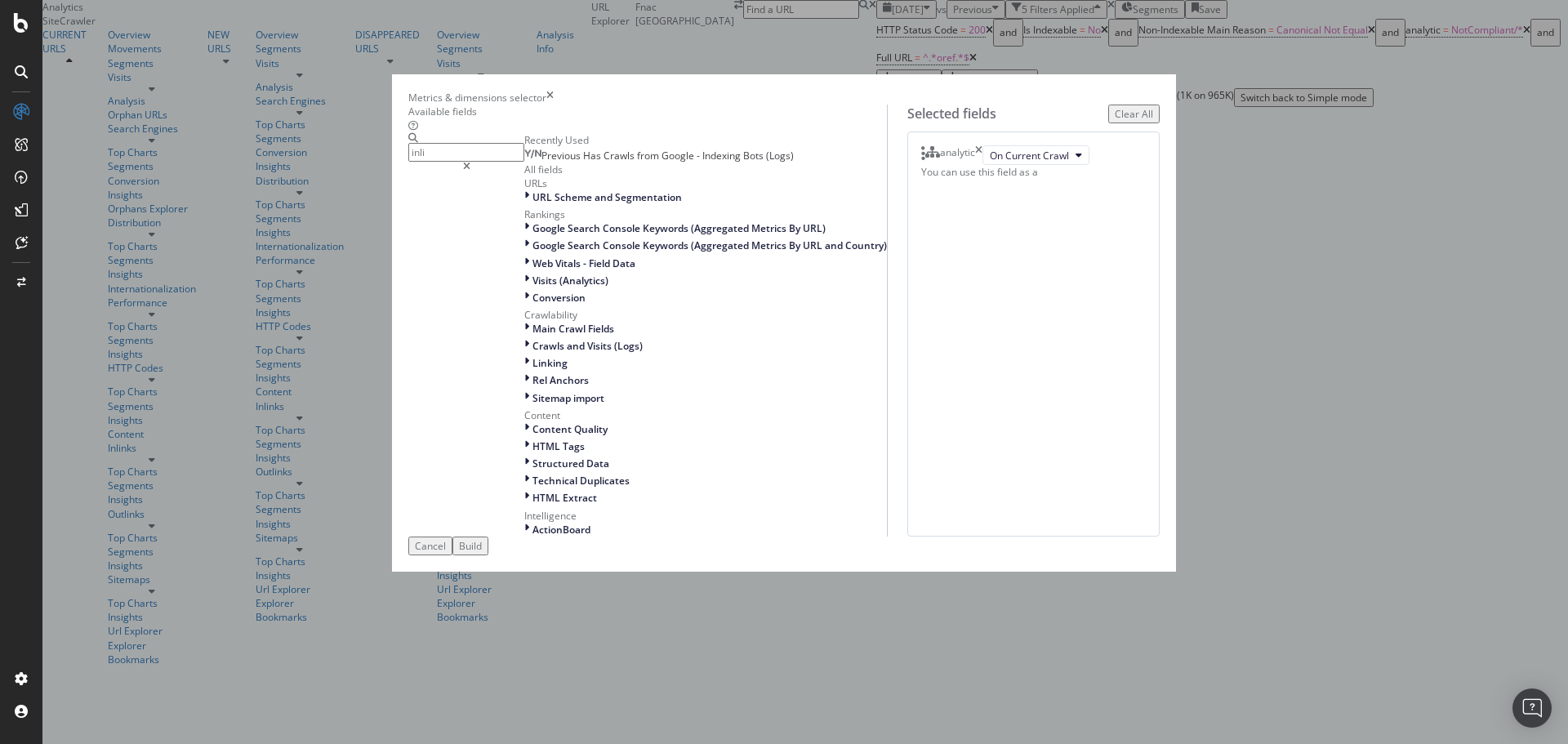
type input "inlin"
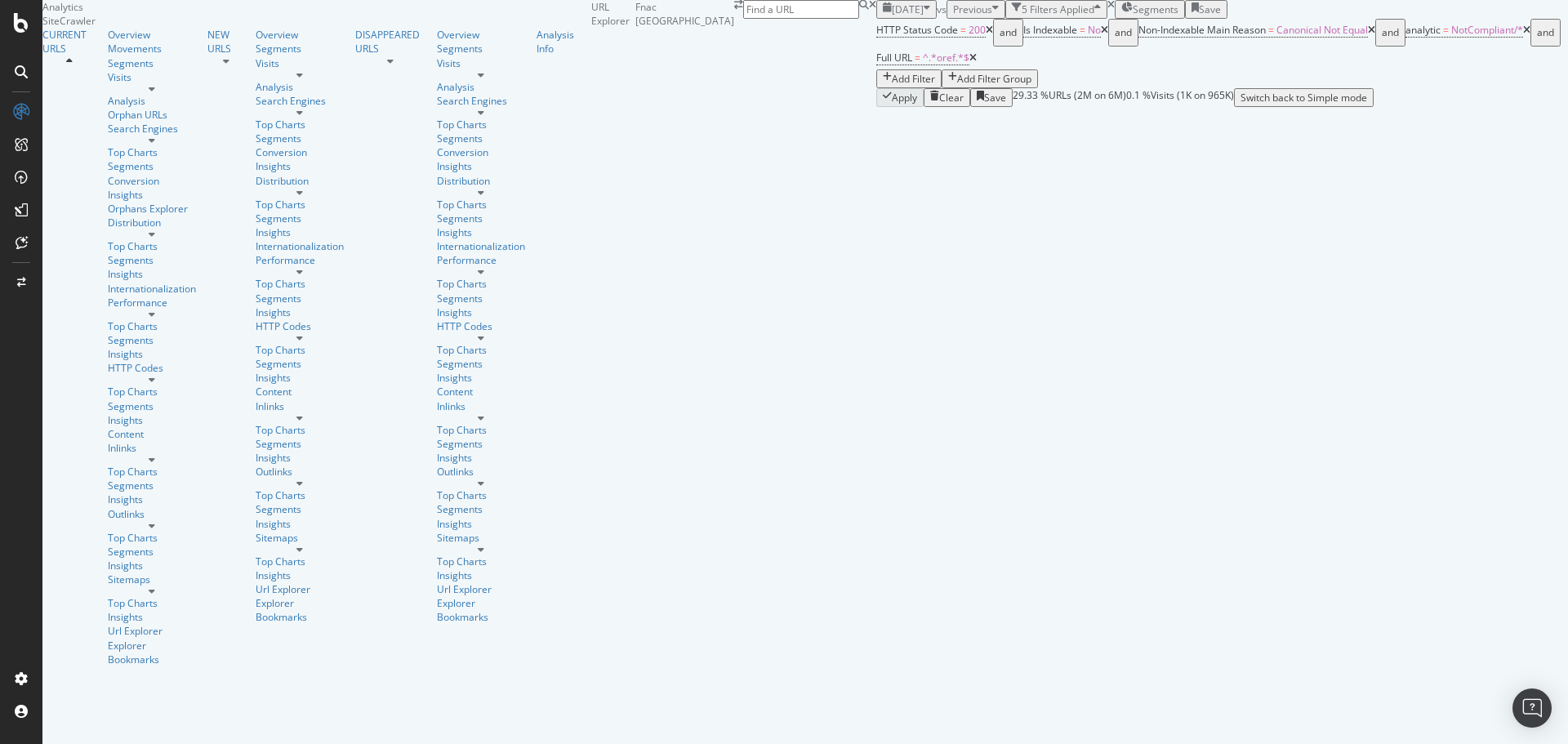
scroll to position [163, 0]
drag, startPoint x: 297, startPoint y: 431, endPoint x: 230, endPoint y: 424, distance: 67.4
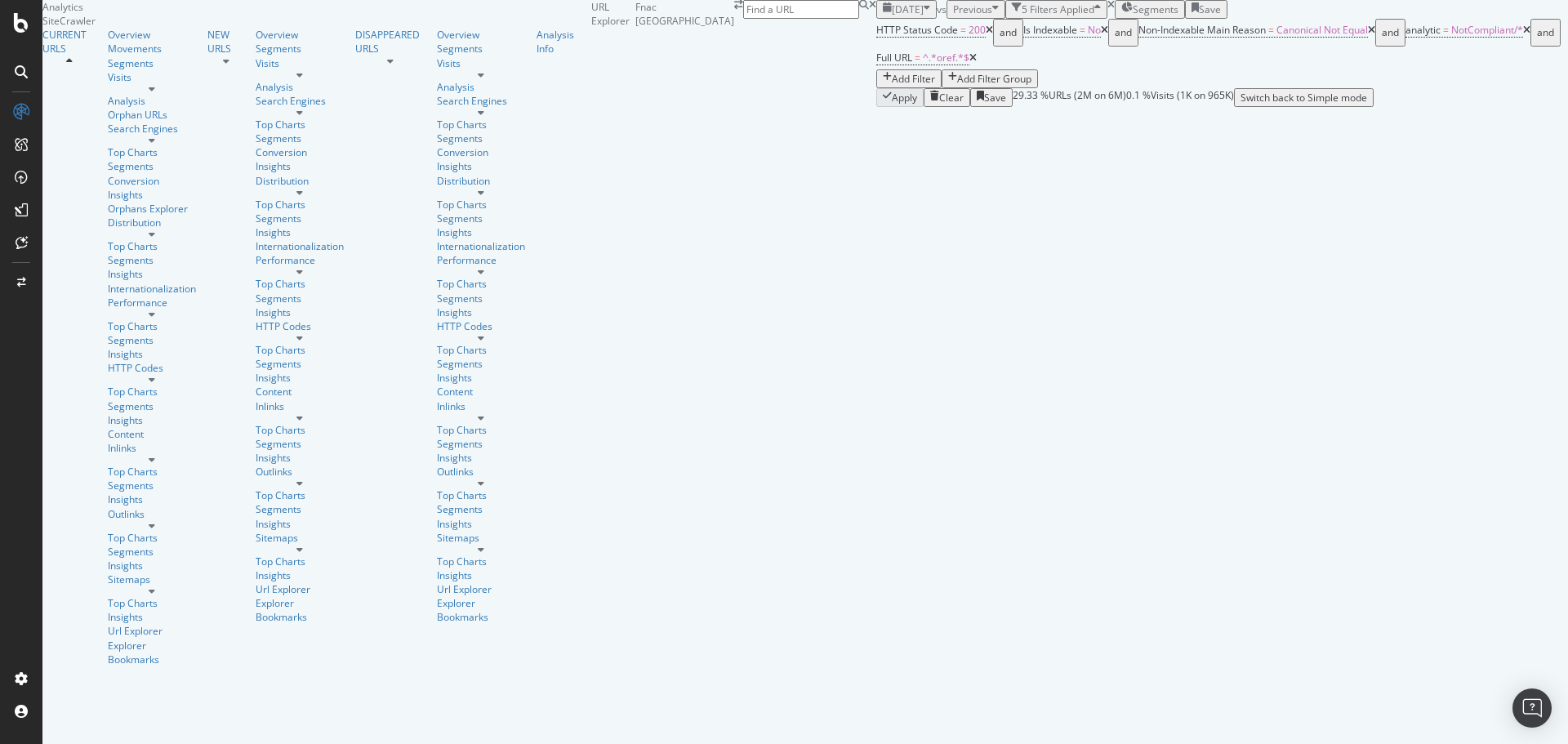
drag, startPoint x: 213, startPoint y: 426, endPoint x: 298, endPoint y: 431, distance: 85.1
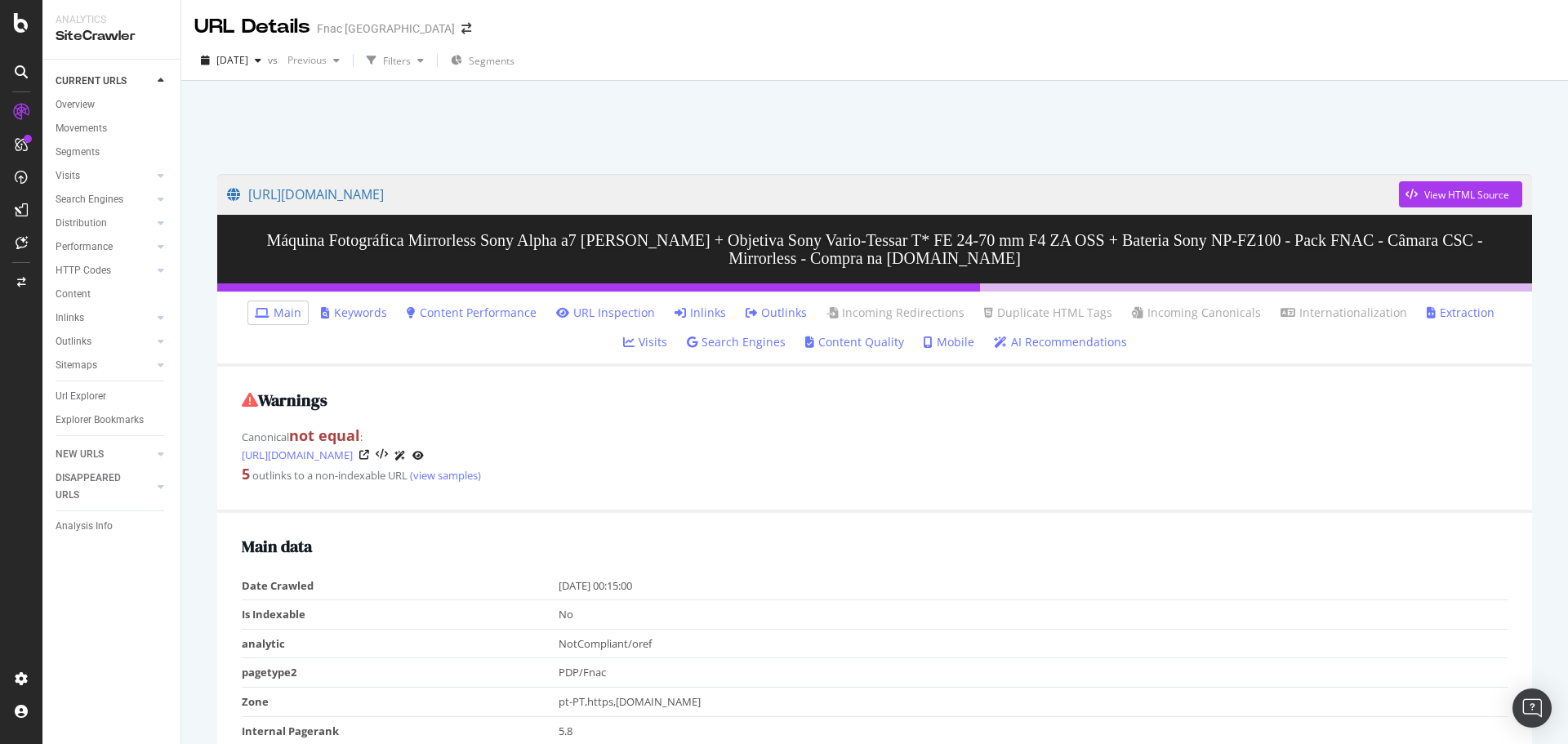
click at [675, 317] on link "Inlinks" at bounding box center [700, 313] width 51 height 16
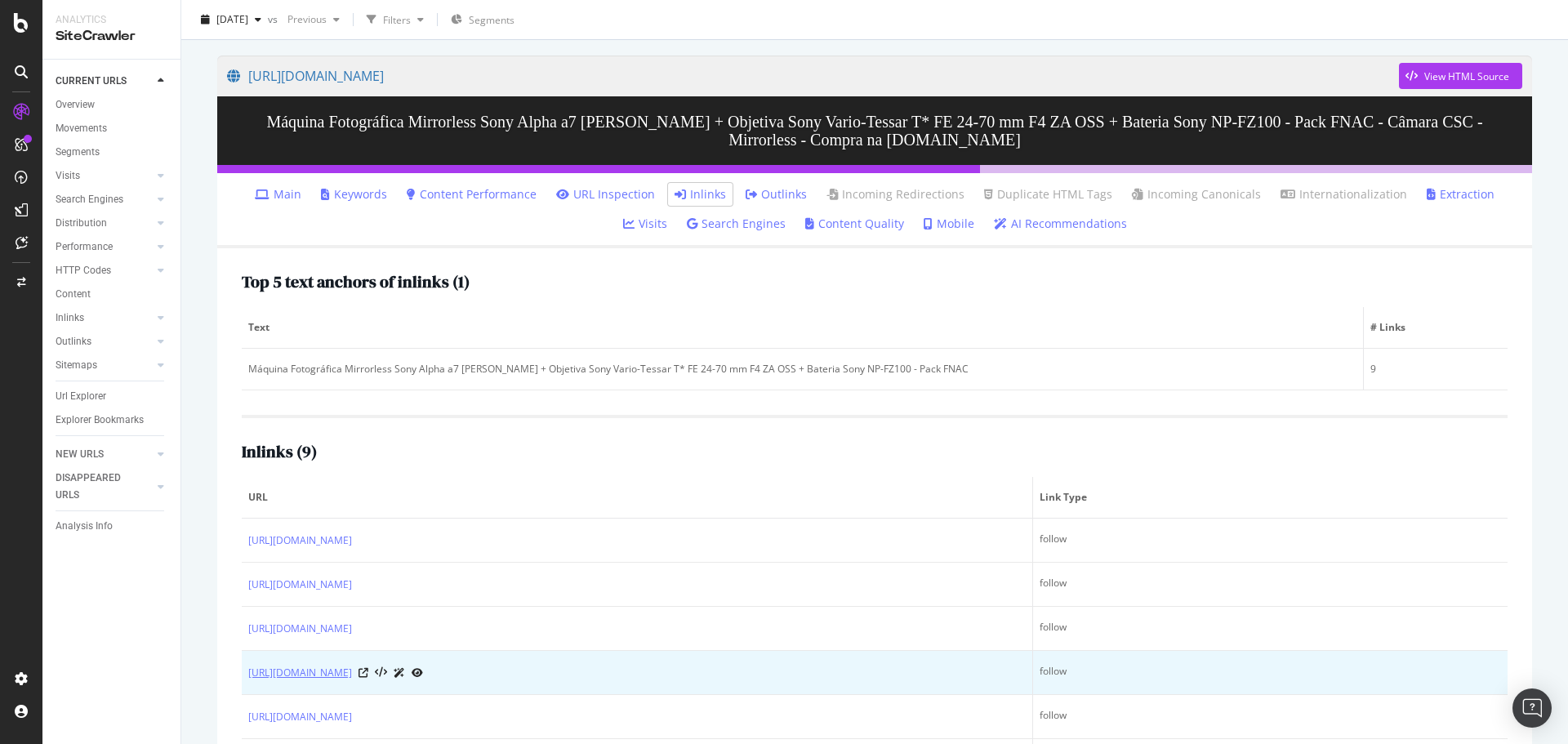
scroll to position [301, 0]
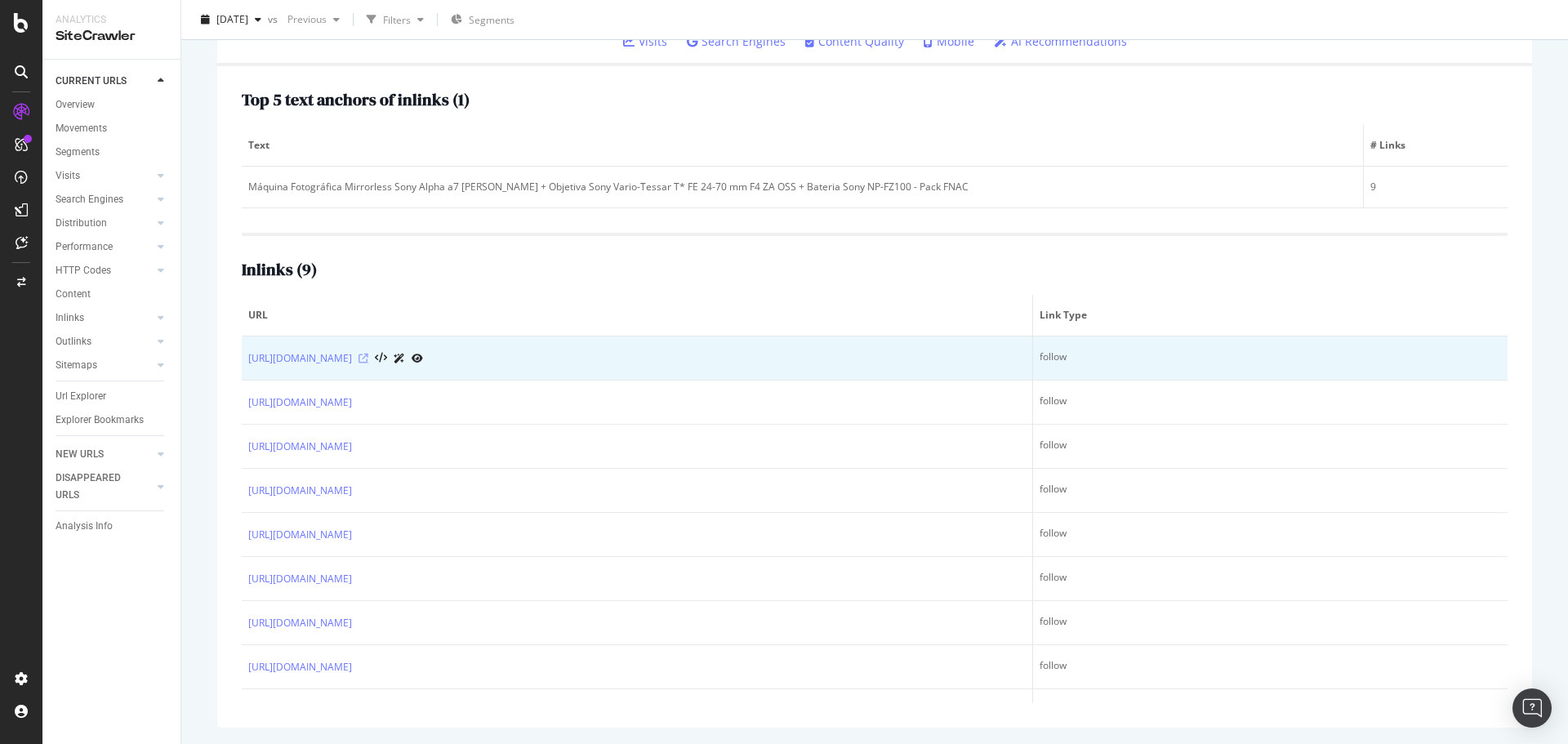
click at [368, 360] on icon at bounding box center [364, 359] width 10 height 10
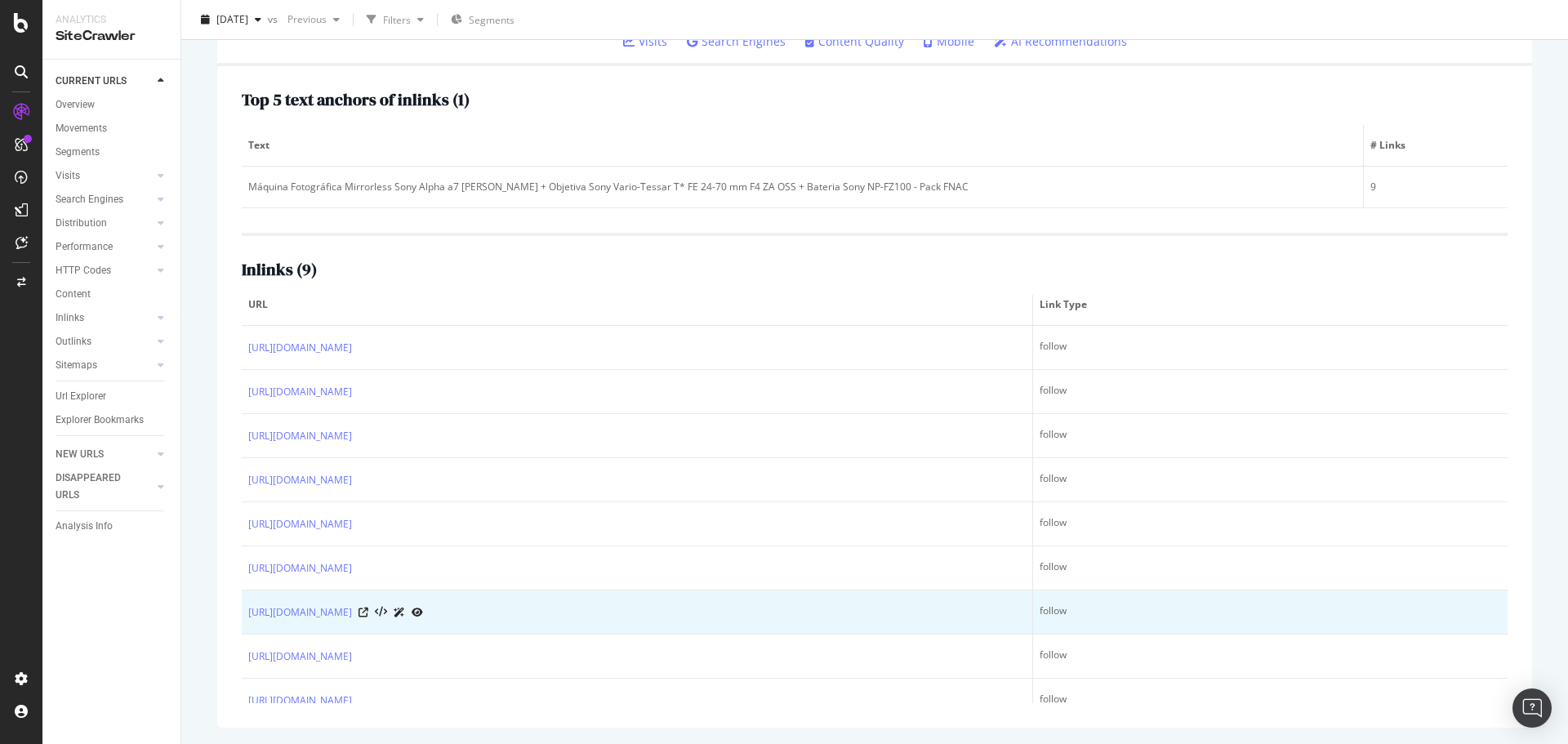
scroll to position [0, 0]
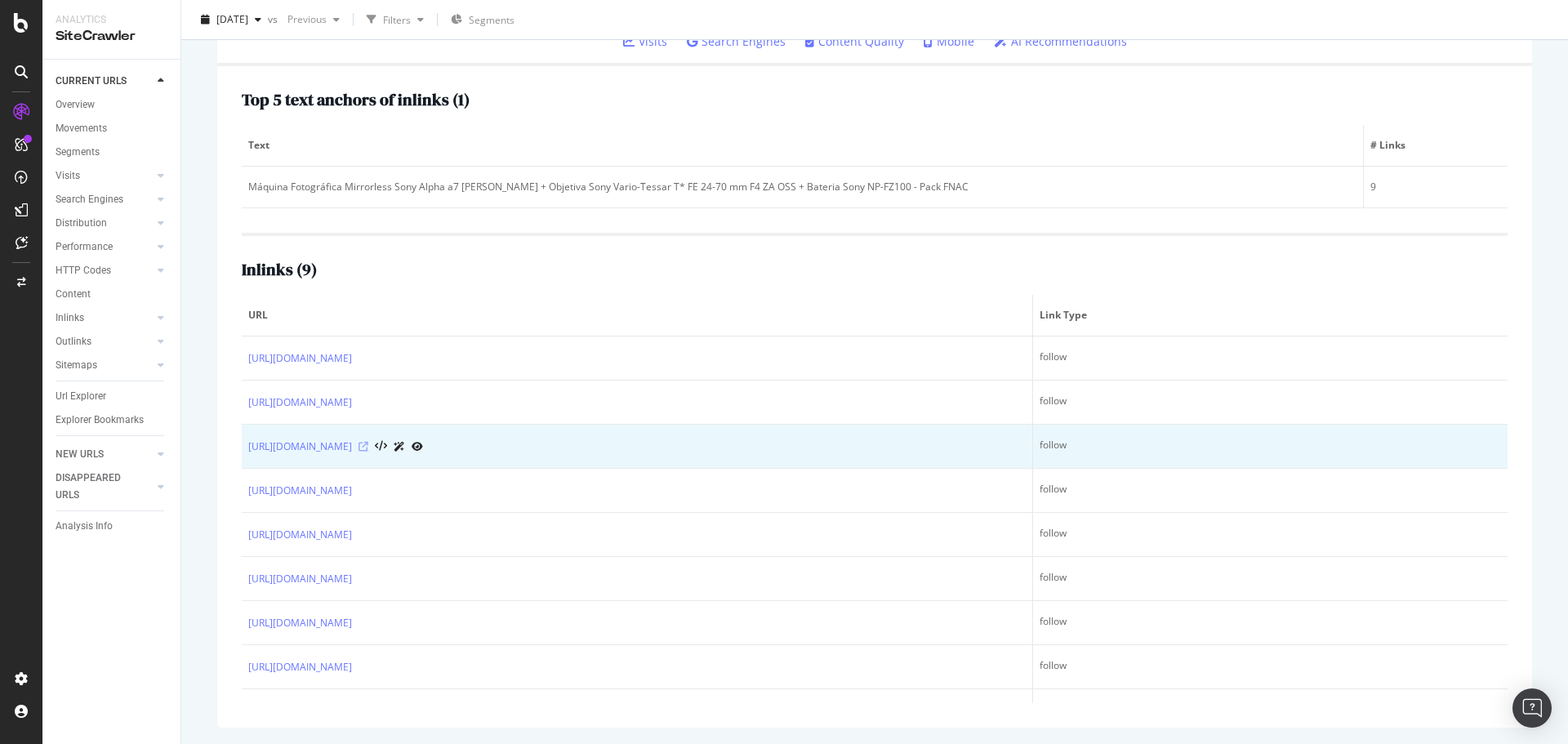
click at [368, 448] on icon at bounding box center [364, 447] width 10 height 10
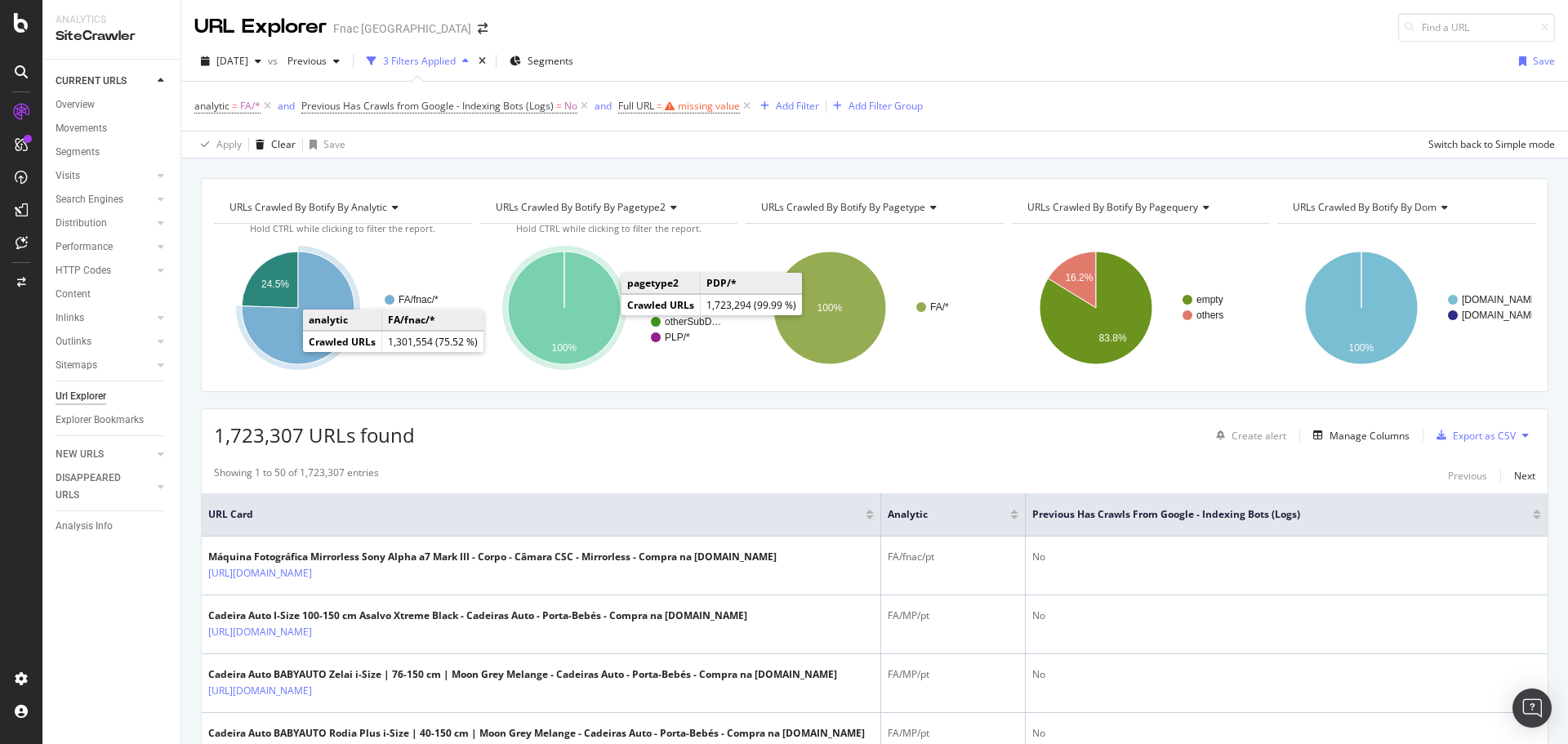
click at [602, 321] on icon "A chart." at bounding box center [565, 308] width 113 height 113
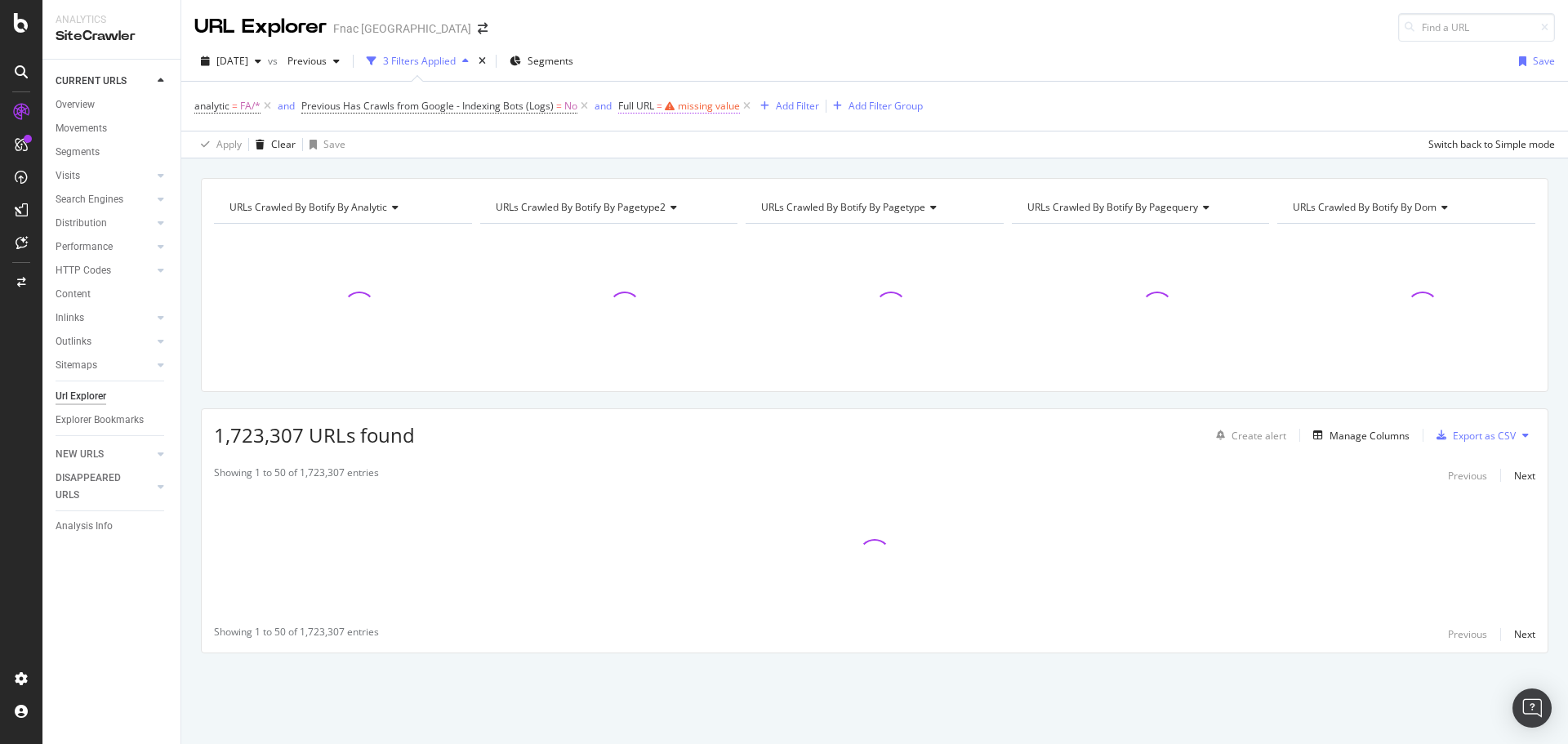
click at [715, 107] on div "missing value" at bounding box center [709, 105] width 62 height 13
click at [703, 162] on input "text" at bounding box center [721, 174] width 178 height 26
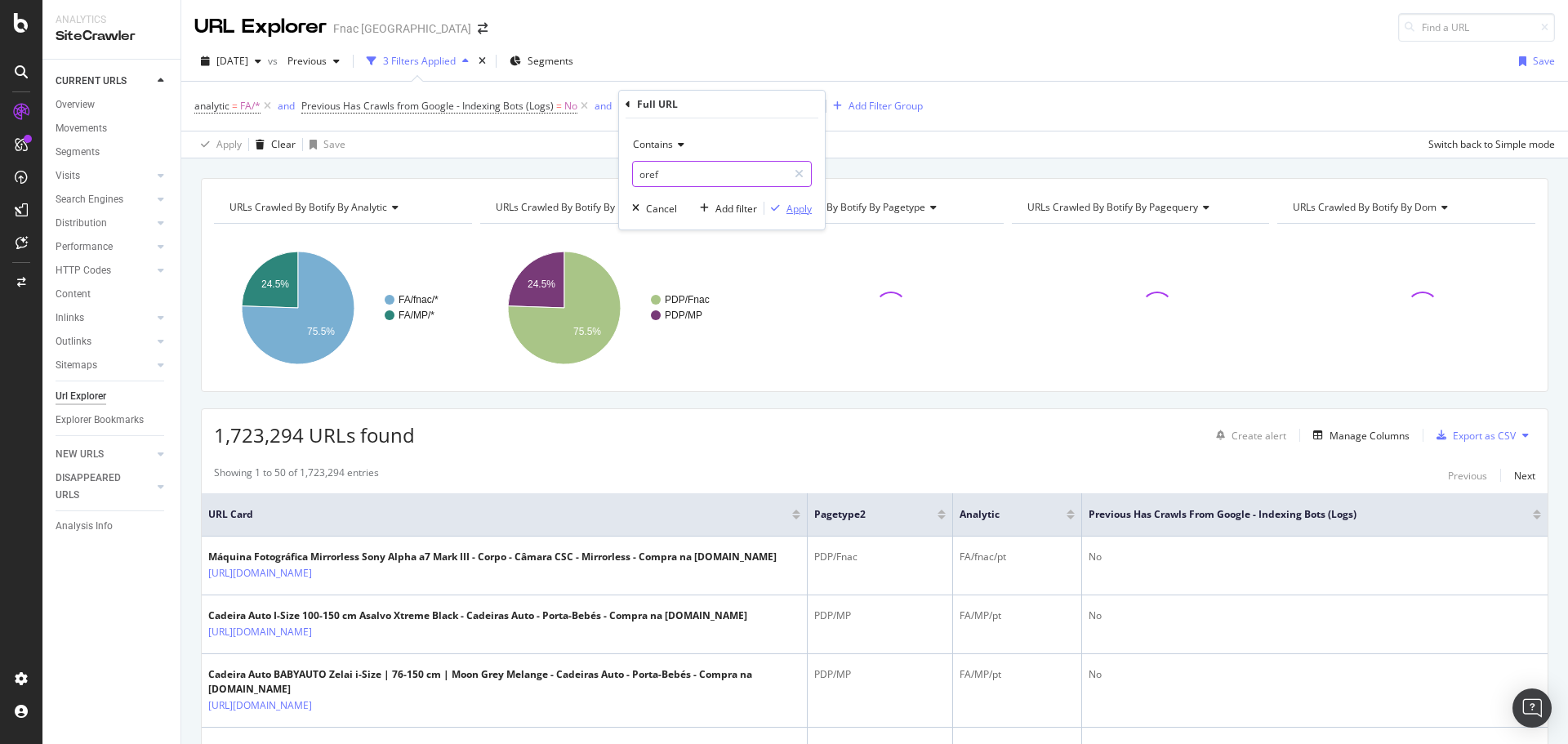
type input "oref"
click at [799, 207] on div "Apply" at bounding box center [799, 208] width 25 height 13
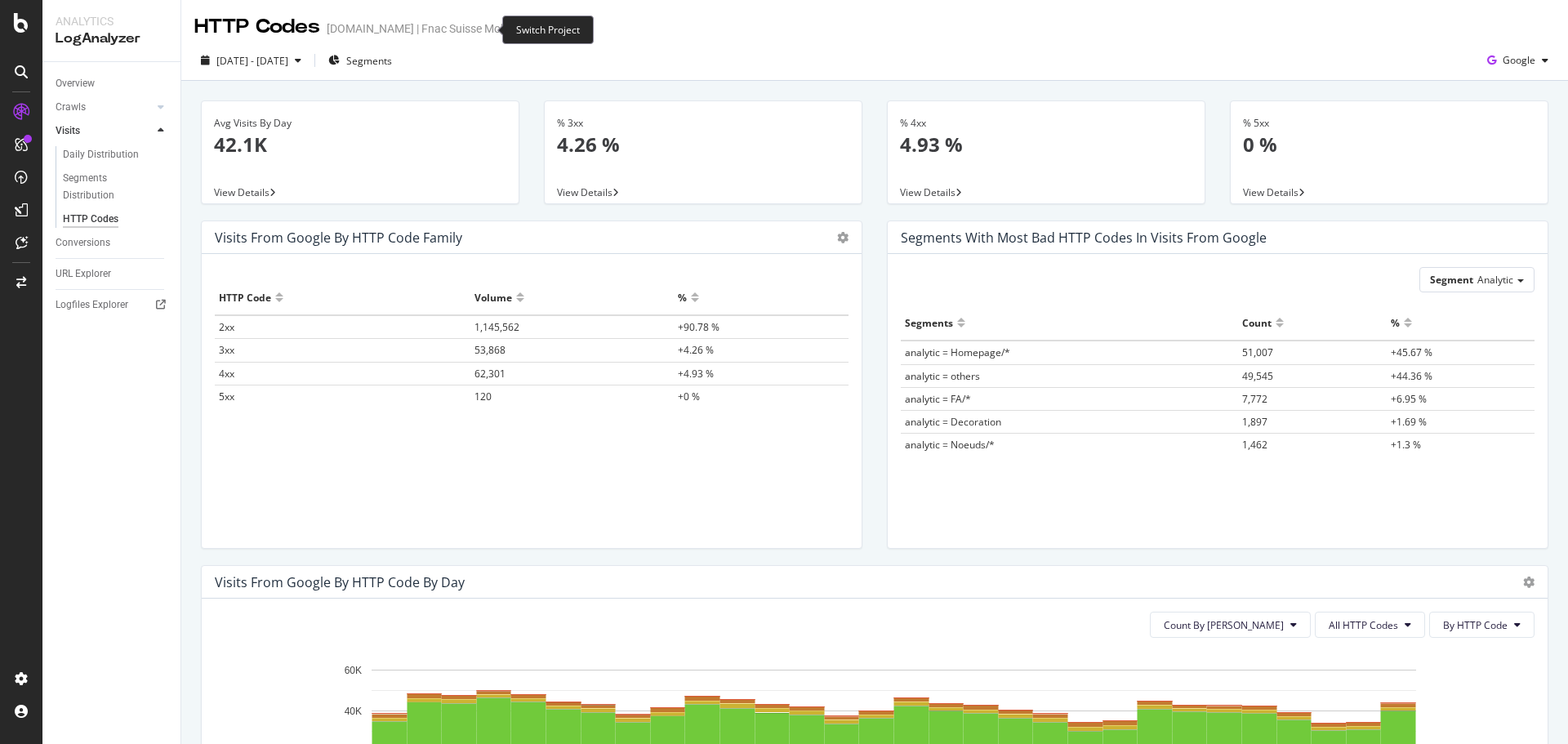
click at [524, 31] on icon "arrow-right-arrow-left" at bounding box center [529, 29] width 10 height 12
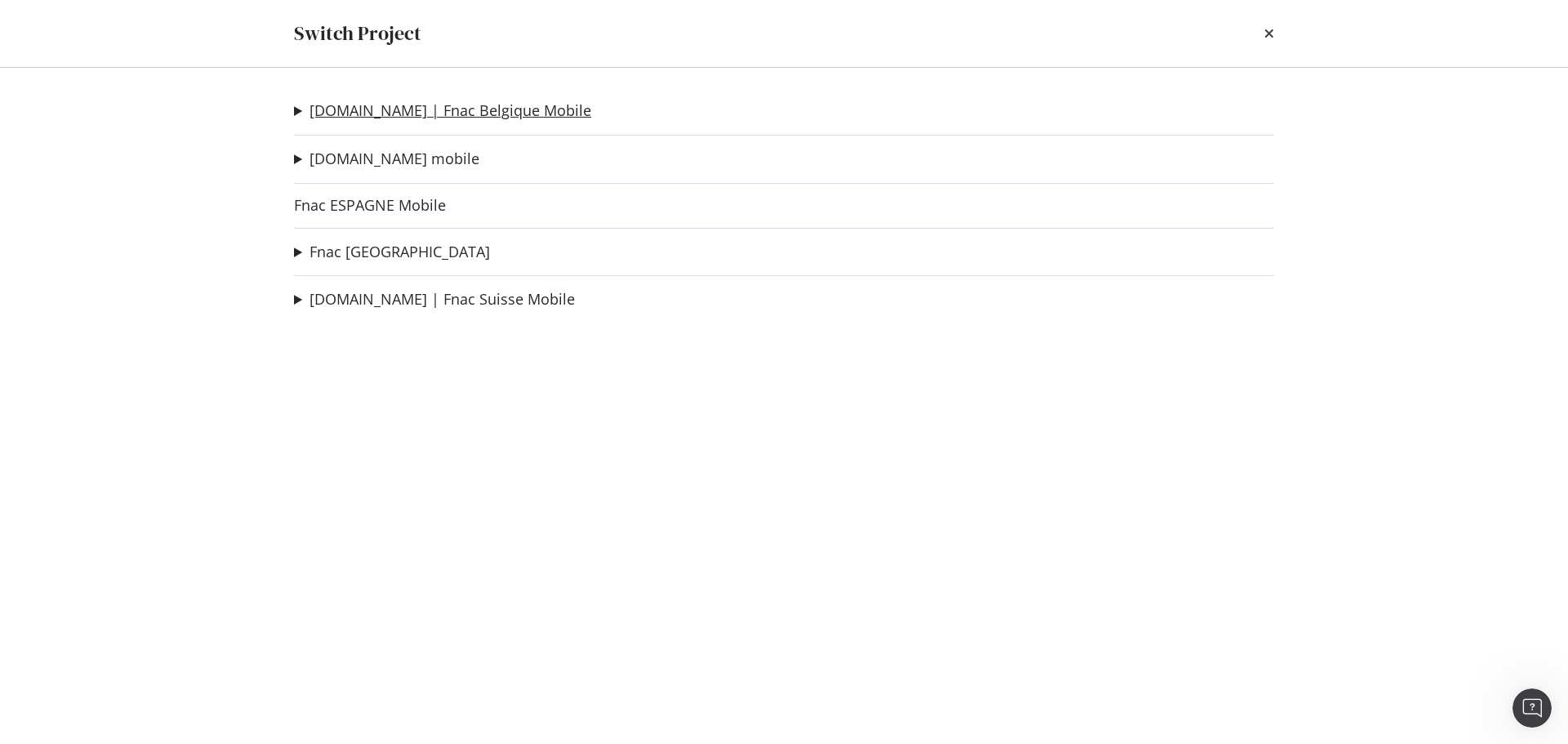
click at [425, 112] on link "fnac.be | Fnac Belgique Mobile" at bounding box center [450, 110] width 281 height 17
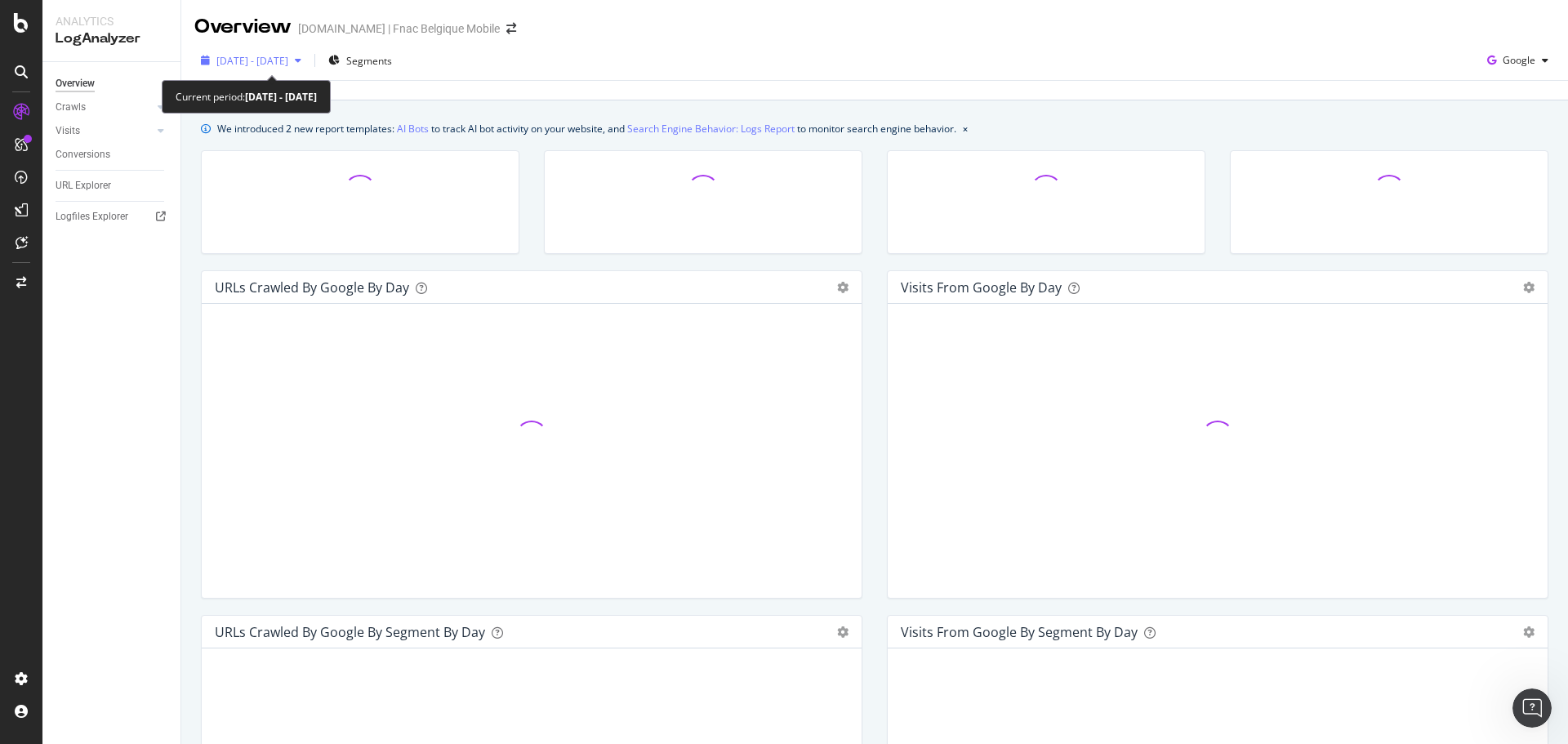
click at [288, 64] on span "2025 Jul. 13th - Aug. 11th" at bounding box center [252, 61] width 72 height 13
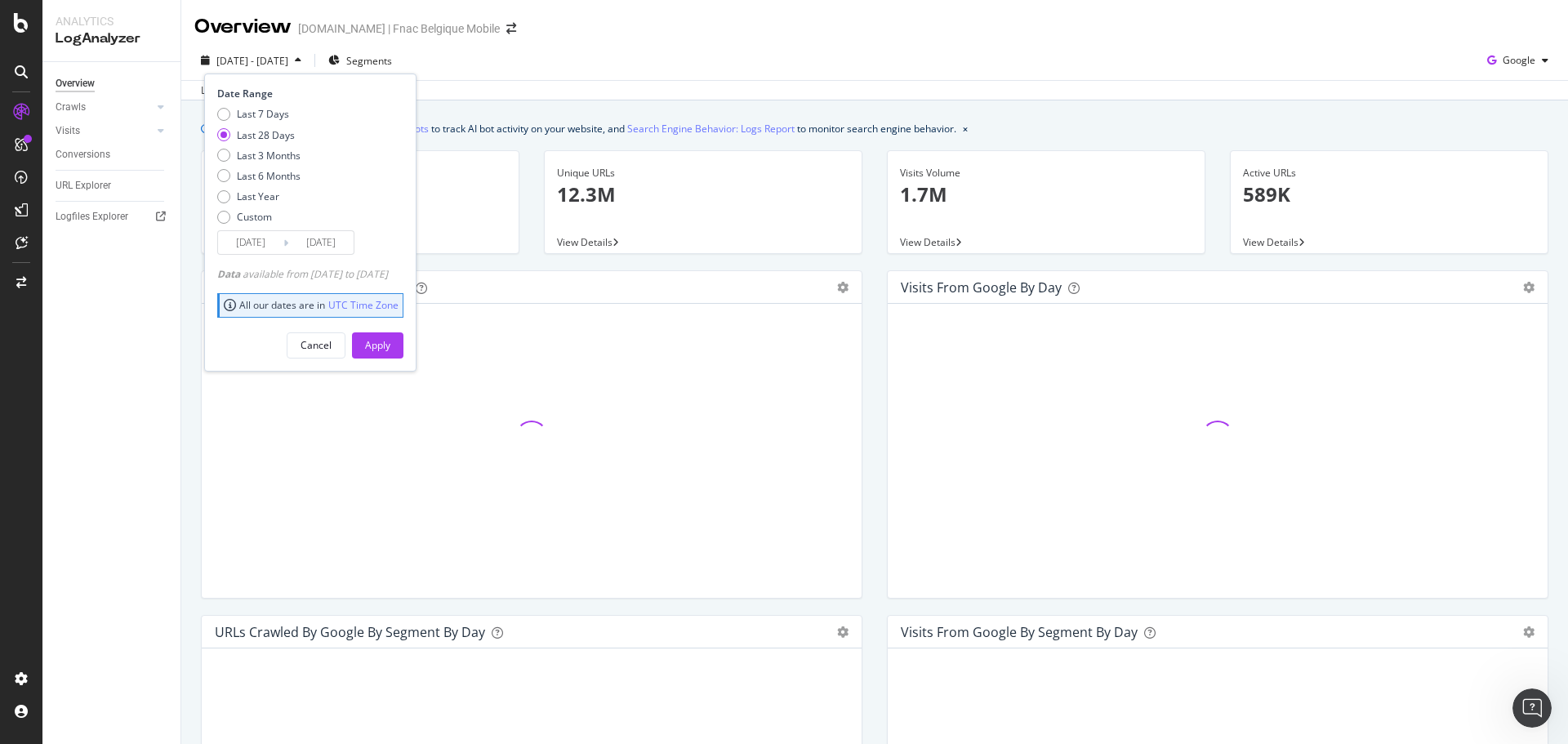
click at [265, 248] on input "2025/07/15" at bounding box center [251, 242] width 66 height 23
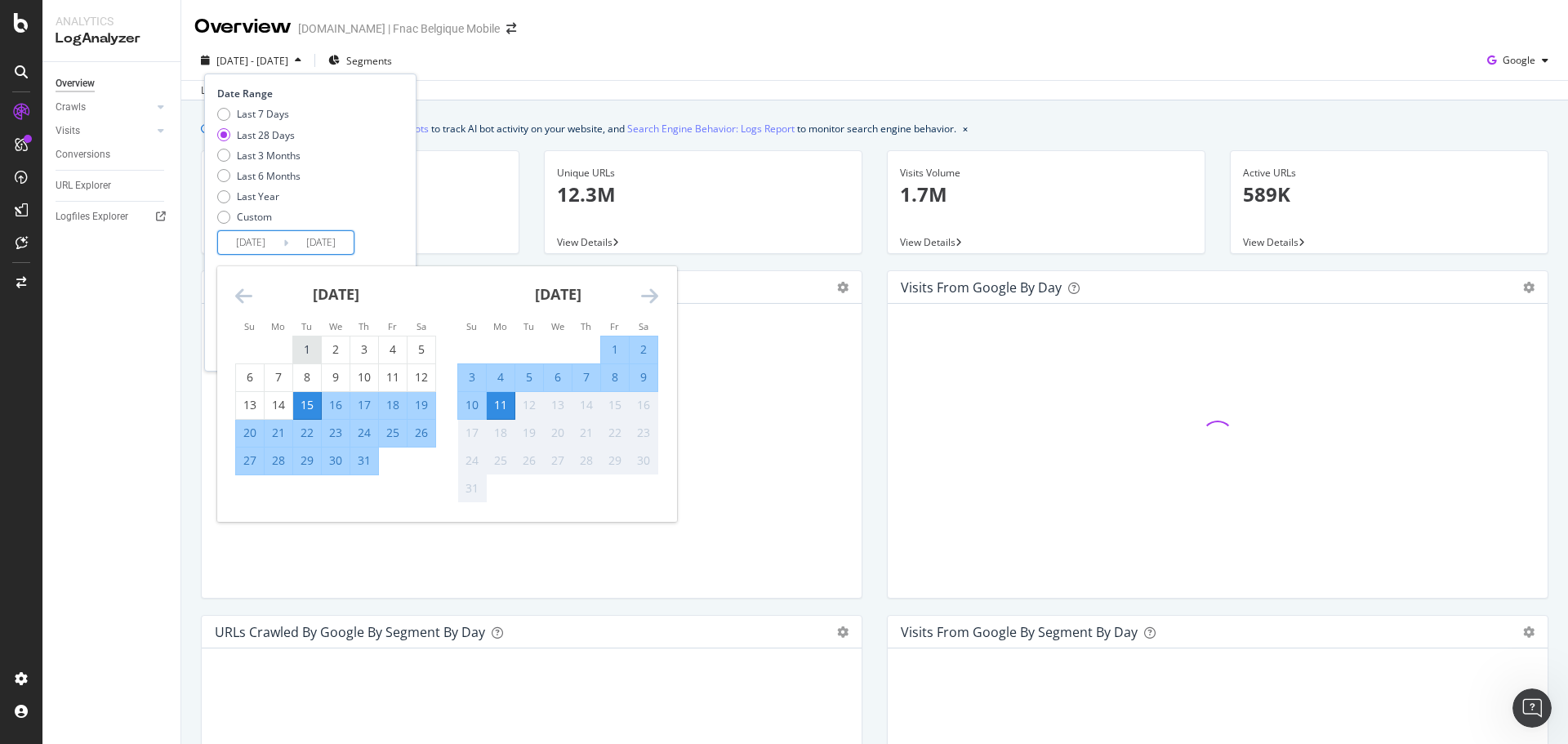
click at [306, 350] on div "1" at bounding box center [307, 349] width 28 height 16
type input "2025/07/01"
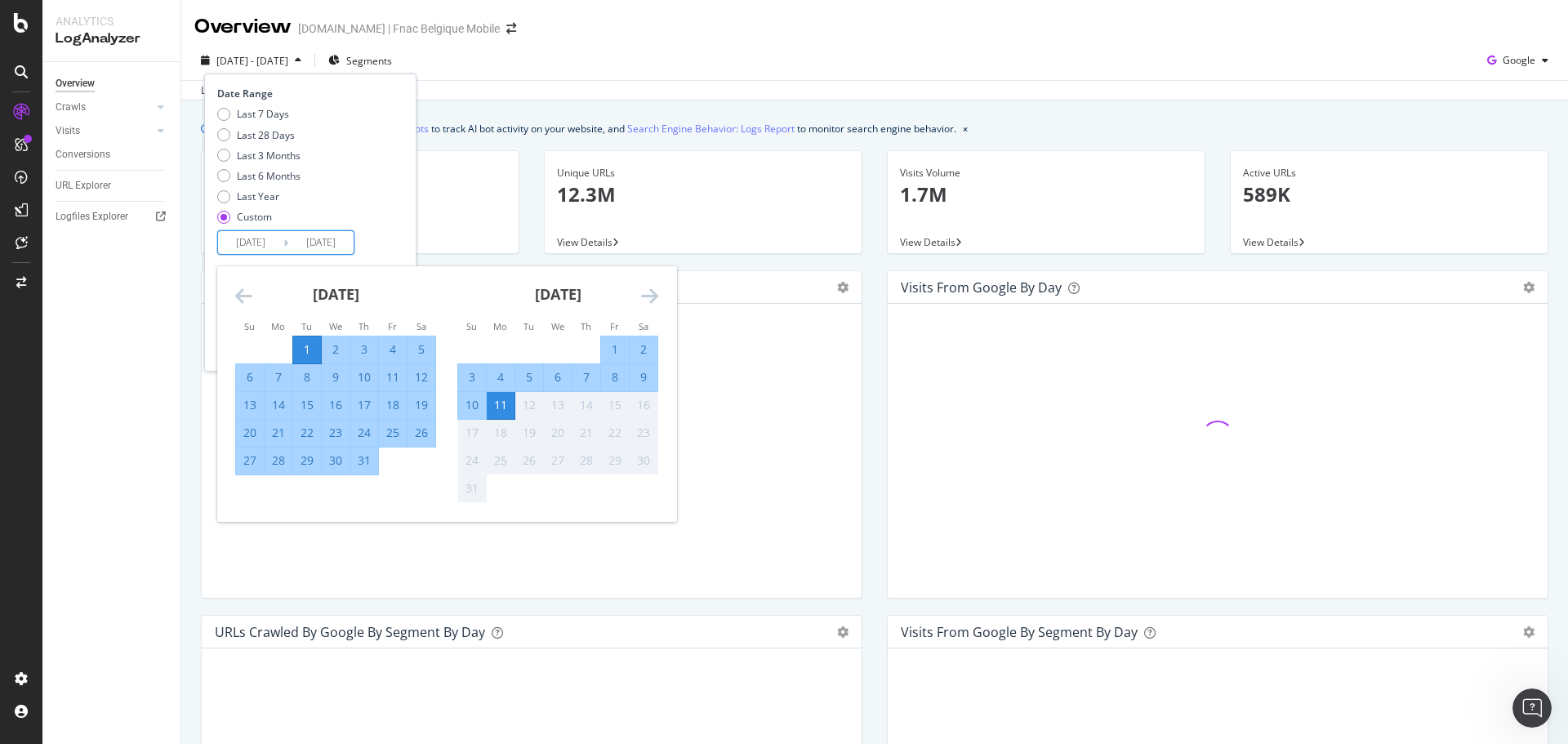
click at [365, 456] on div "31" at bounding box center [364, 460] width 28 height 16
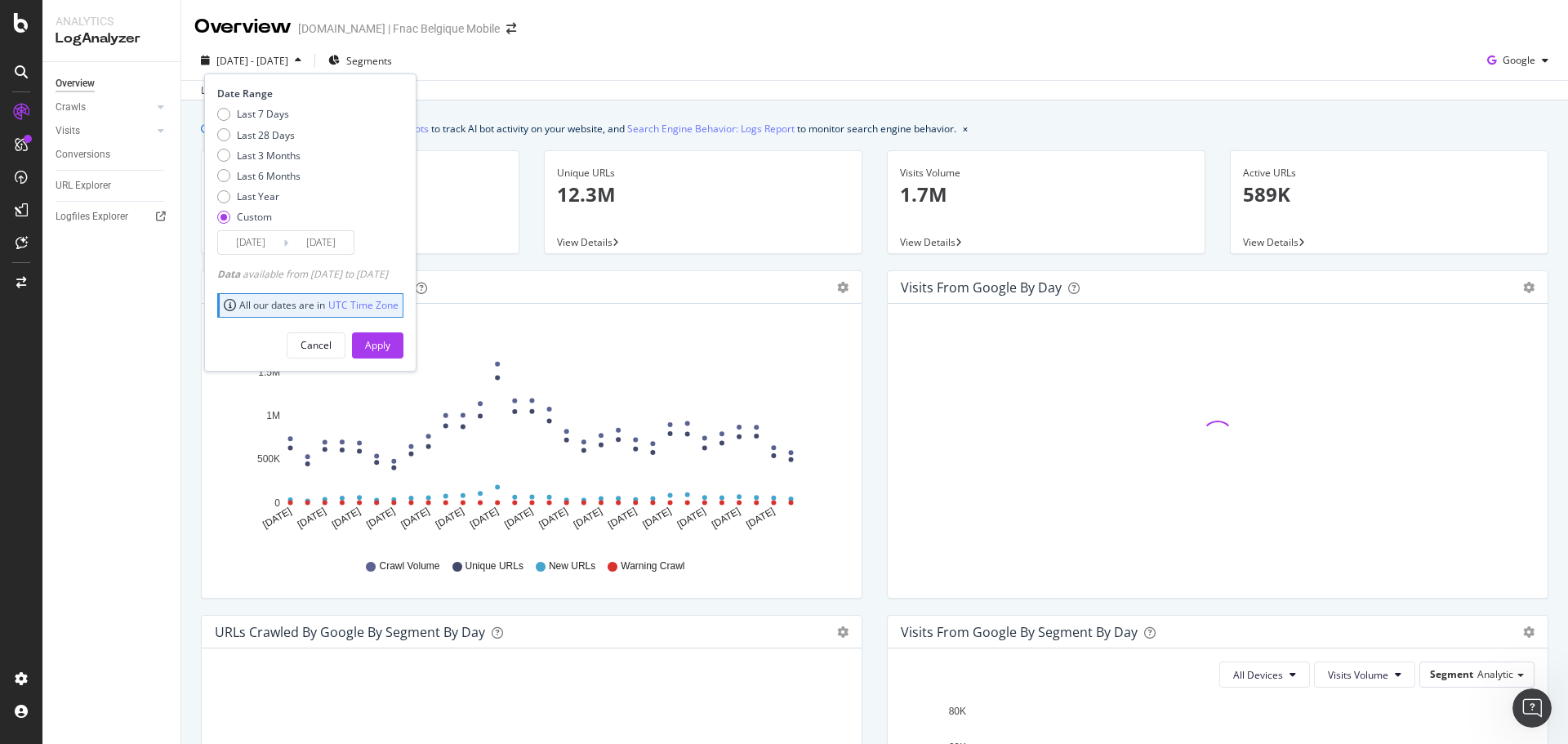
type input "2025/07/31"
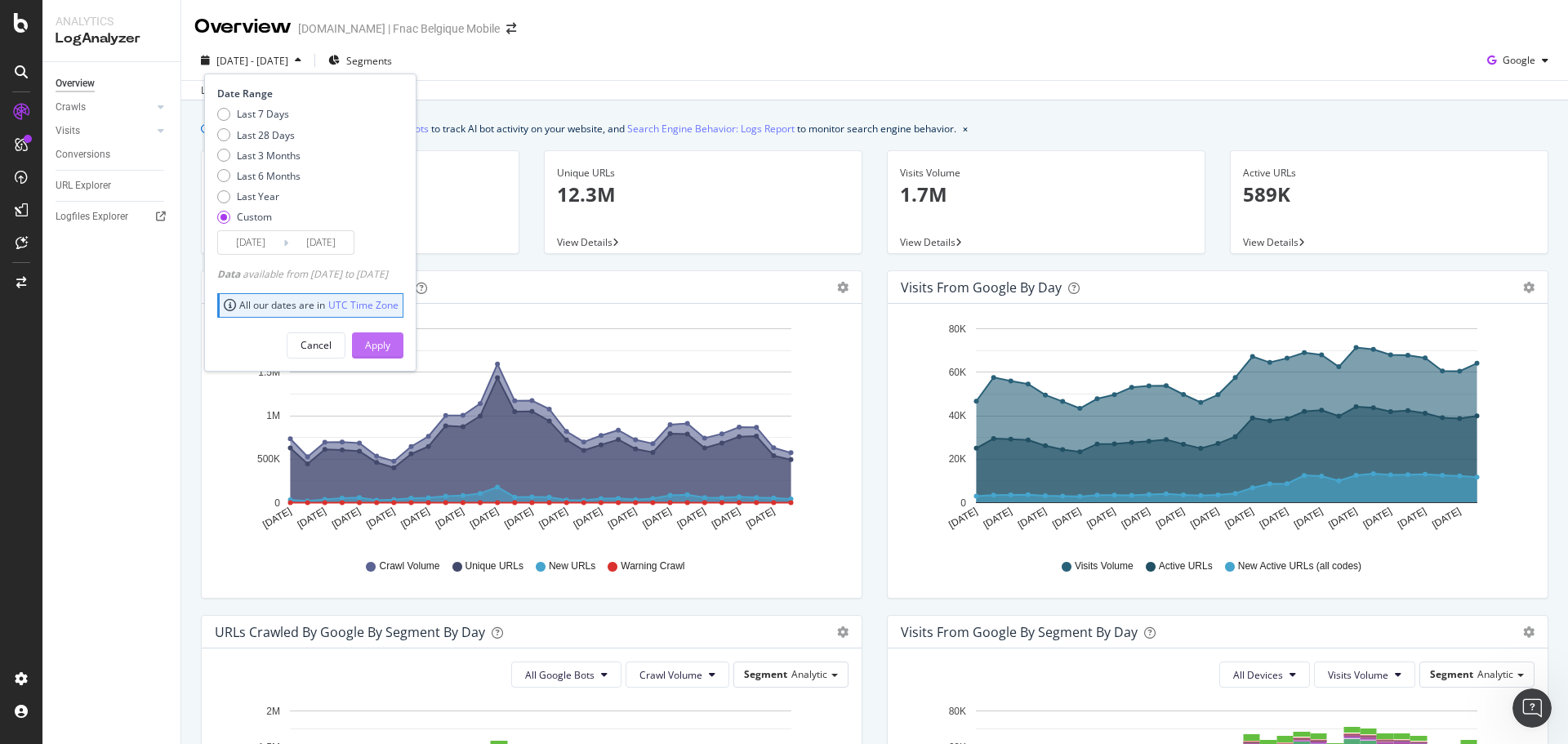
click at [390, 341] on div "Apply" at bounding box center [377, 345] width 25 height 13
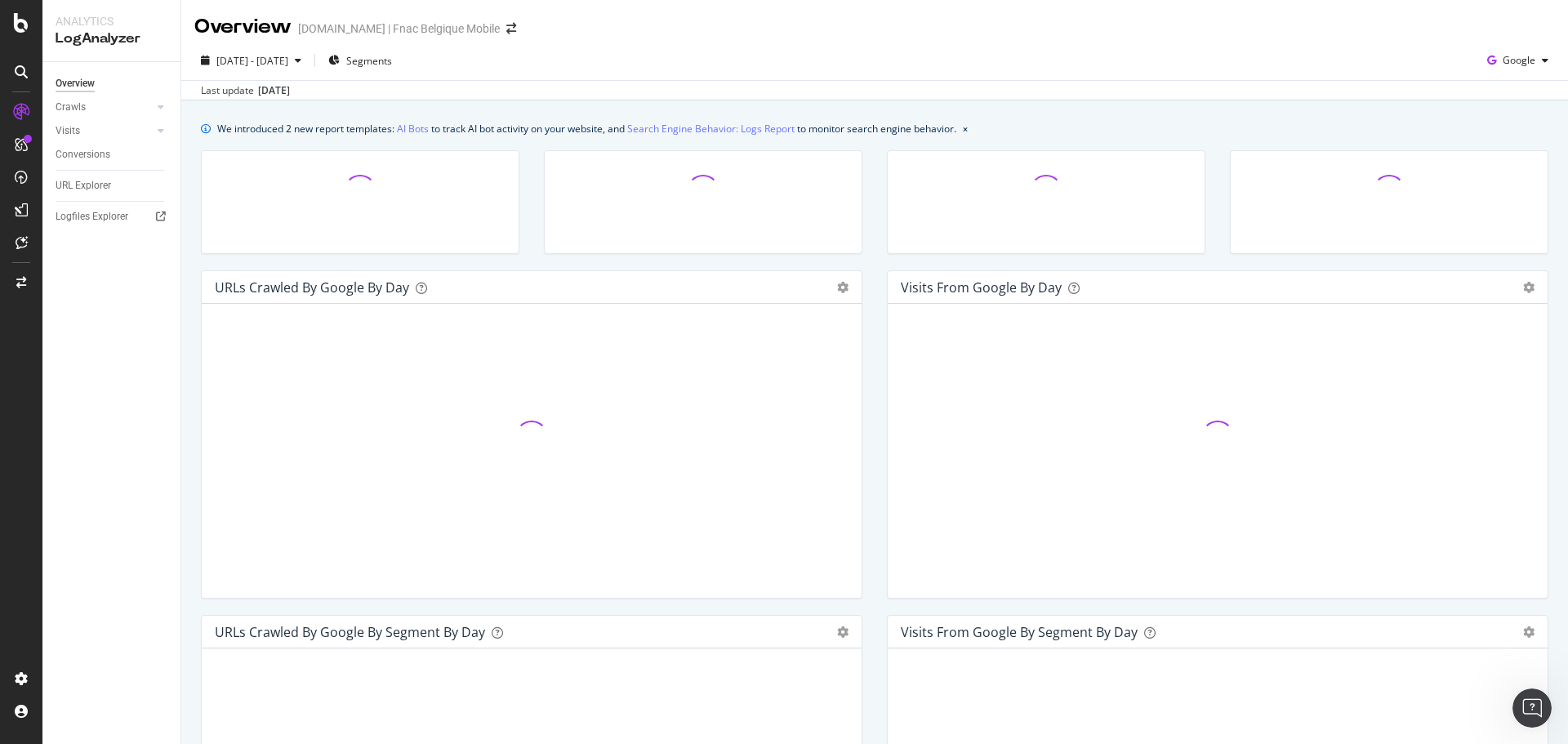
click at [395, 130] on div "We introduced 2 new report templates: AI Bots to track AI bot activity on your …" at bounding box center [586, 128] width 739 height 17
click at [403, 130] on link "AI Bots" at bounding box center [413, 128] width 32 height 17
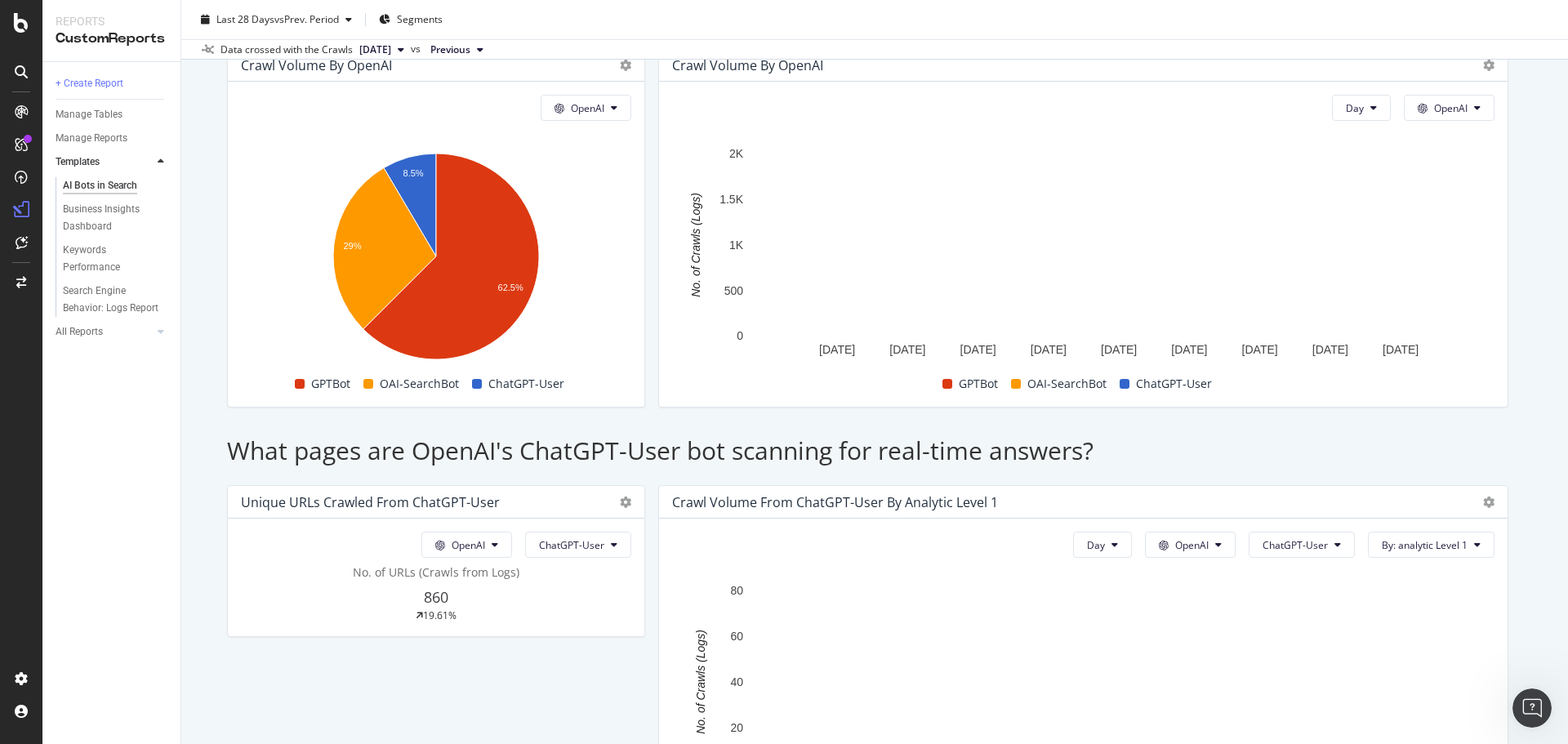
scroll to position [1225, 0]
